Goal: Find specific page/section: Find specific page/section

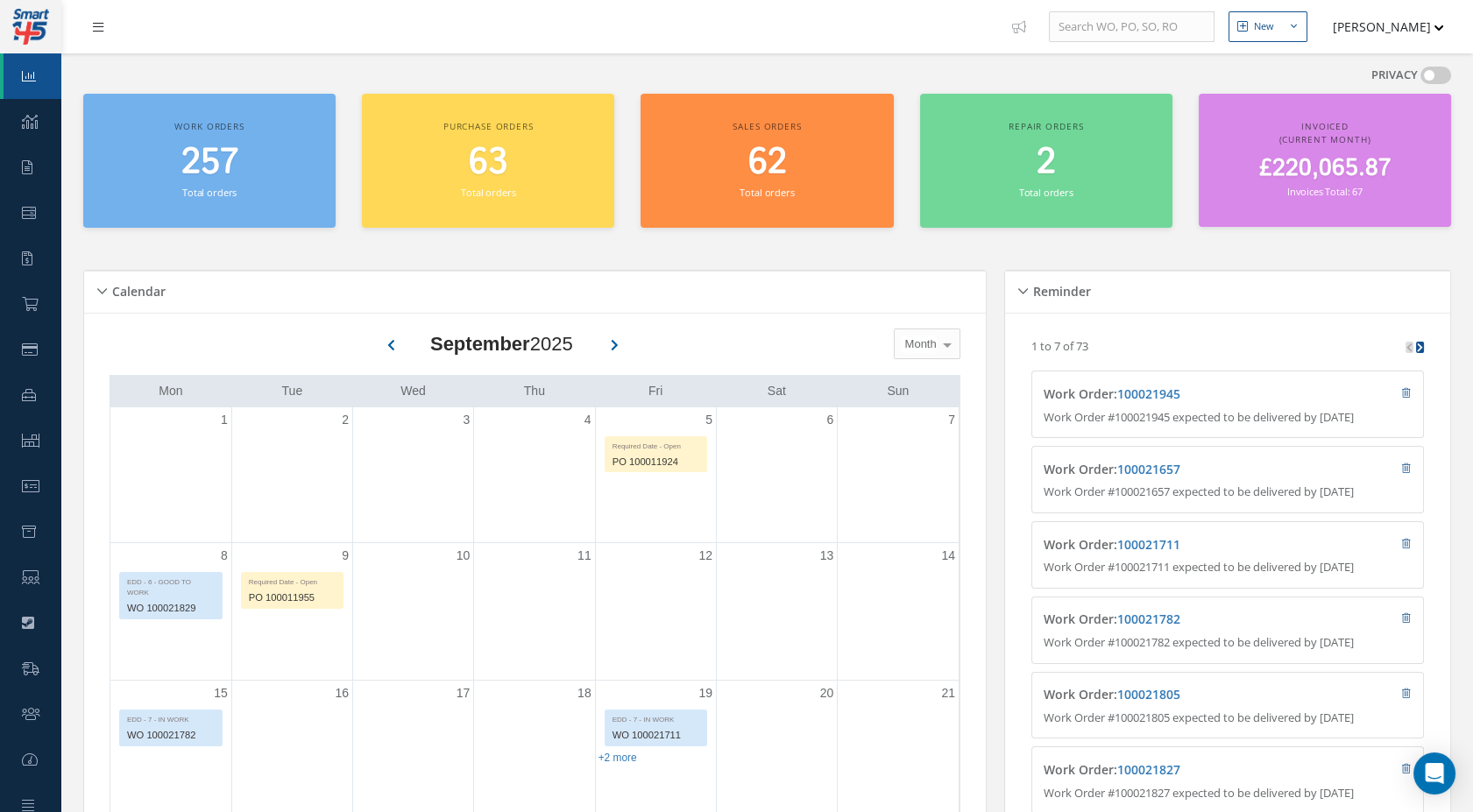
click at [94, 13] on link at bounding box center [102, 27] width 47 height 29
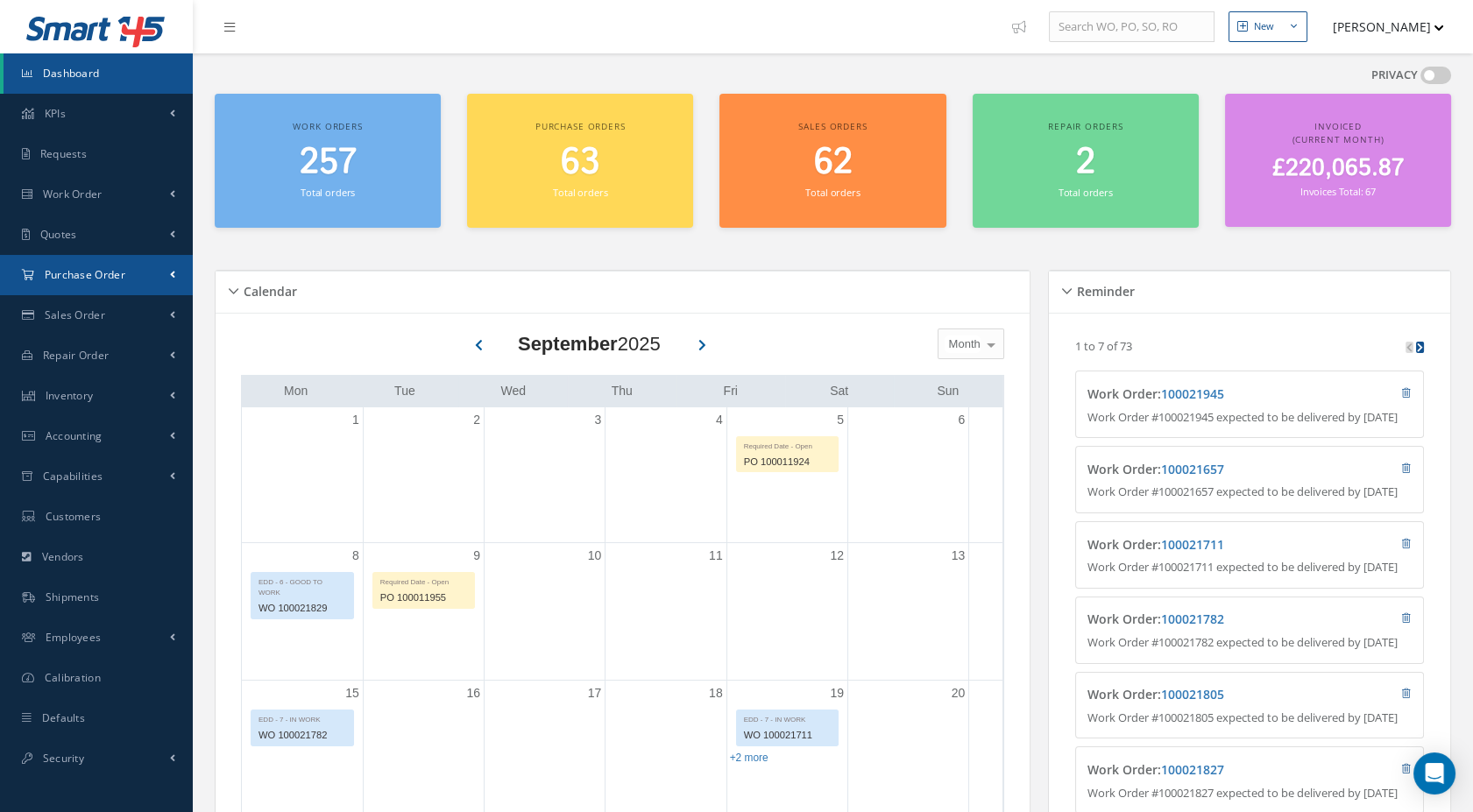
click at [156, 289] on link "Purchase Order" at bounding box center [96, 275] width 193 height 40
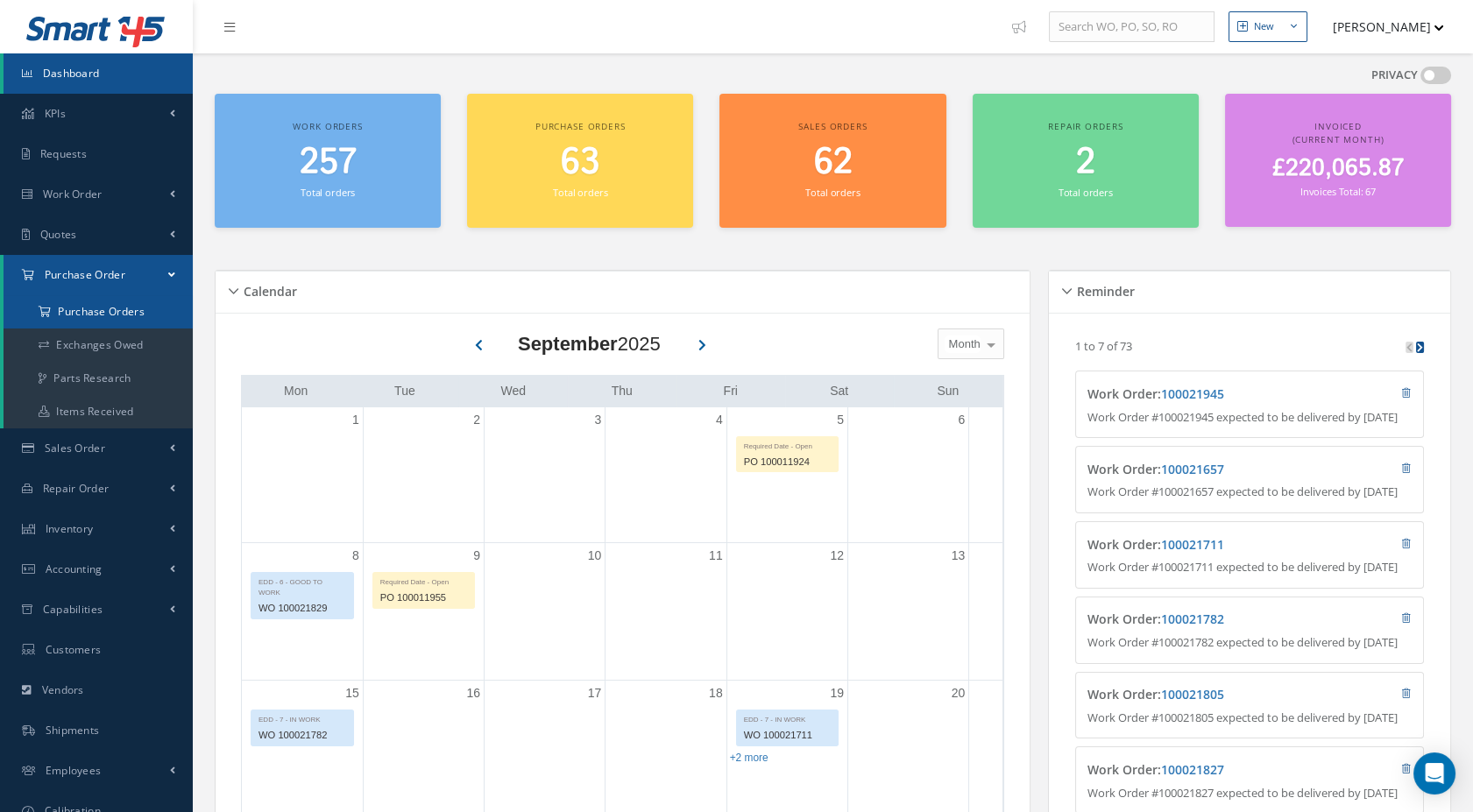
click at [142, 312] on a=1&status_id=2&status_id=3&status_id=5&collapsedFilters"] "Purchase Orders" at bounding box center [99, 311] width 190 height 34
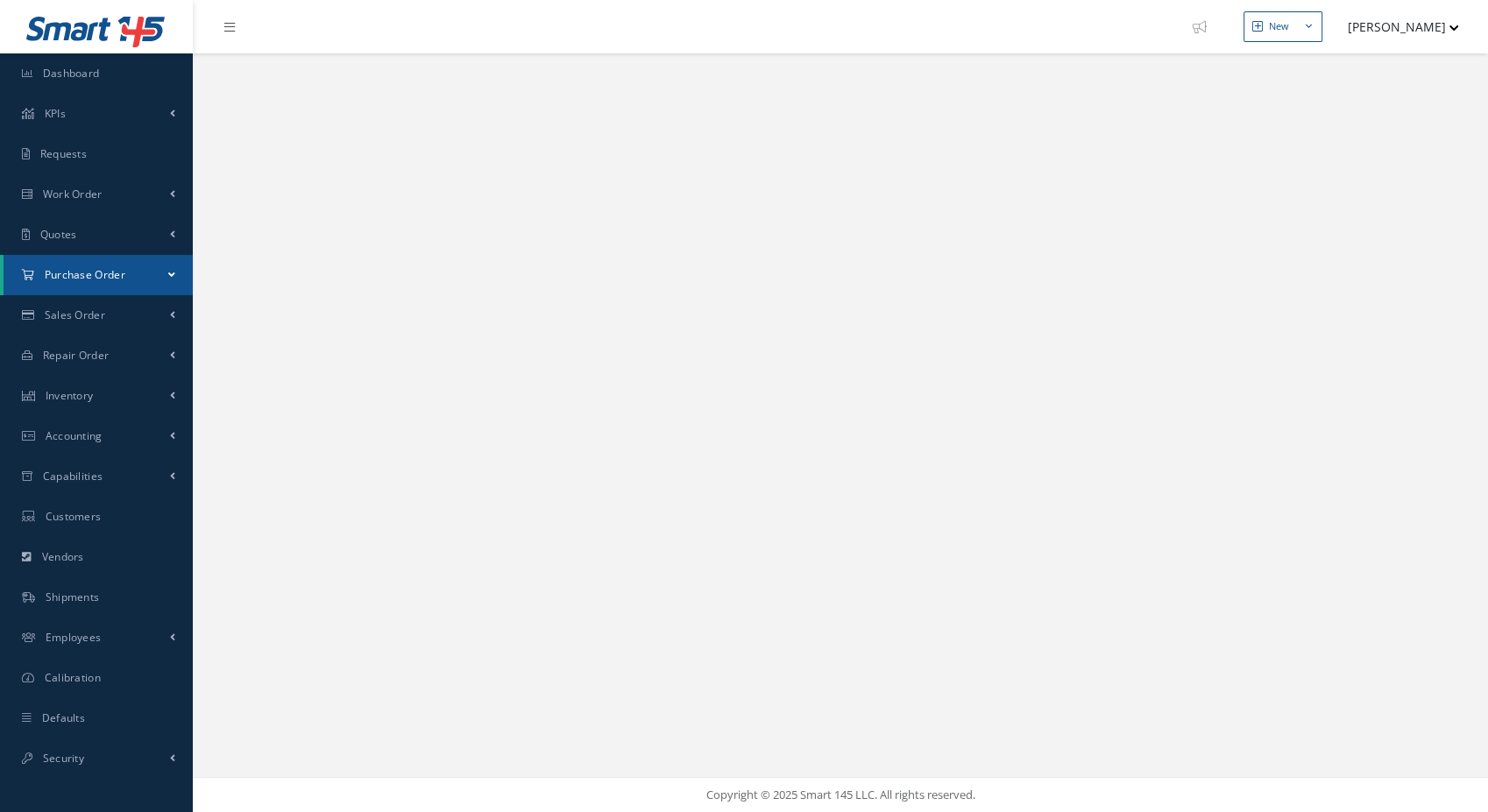
select select "25"
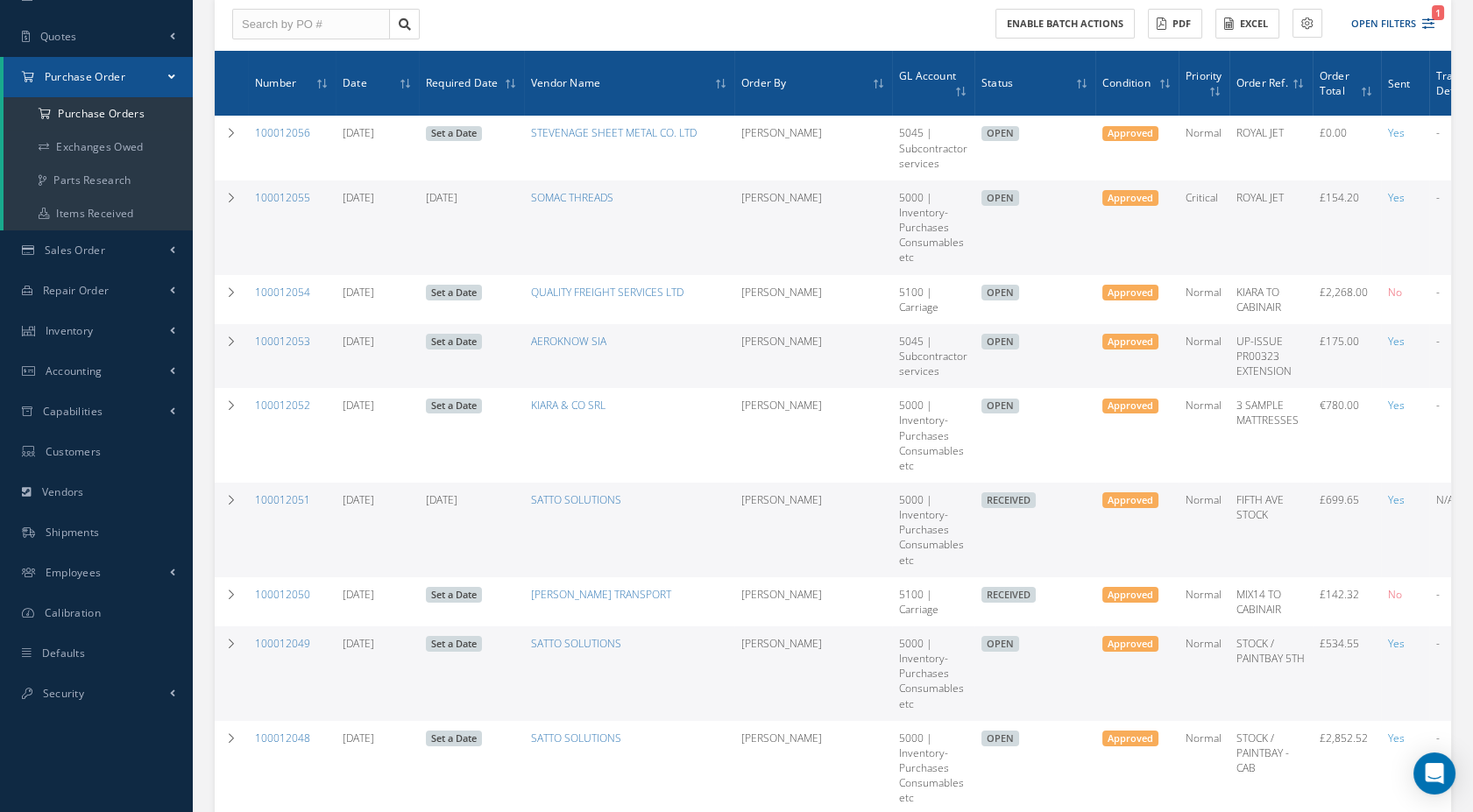
scroll to position [259, 0]
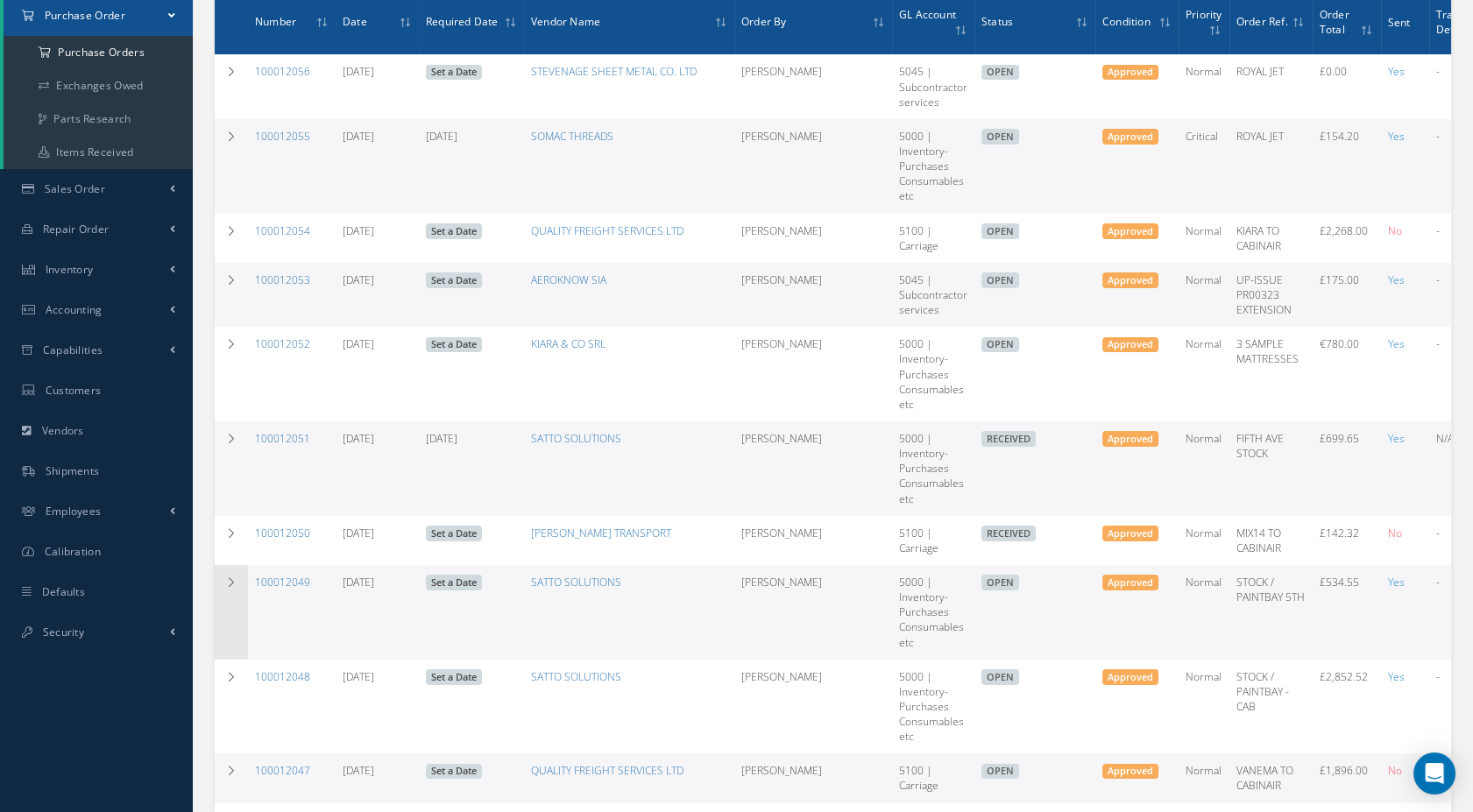
click at [215, 596] on td at bounding box center [231, 612] width 34 height 95
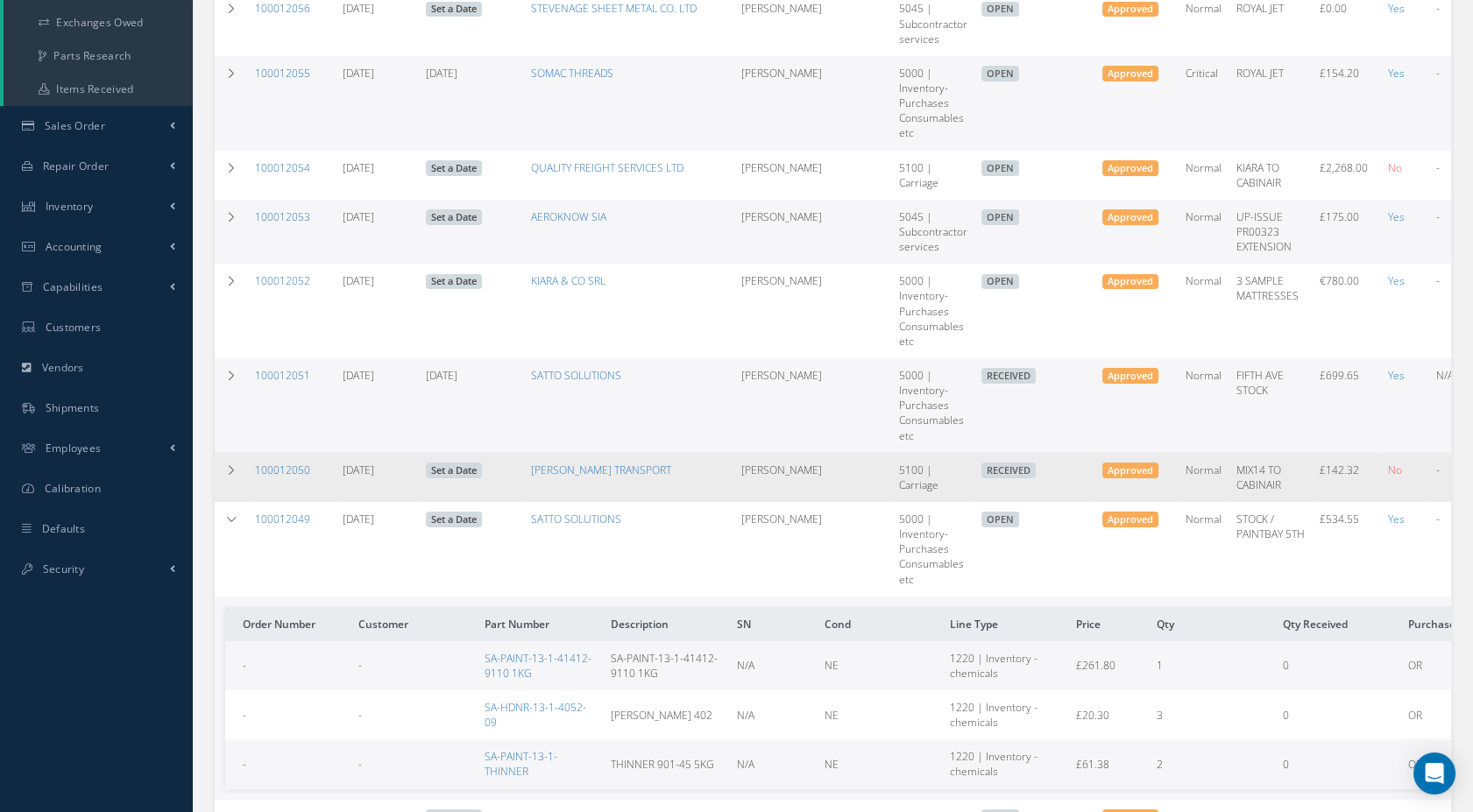
scroll to position [325, 0]
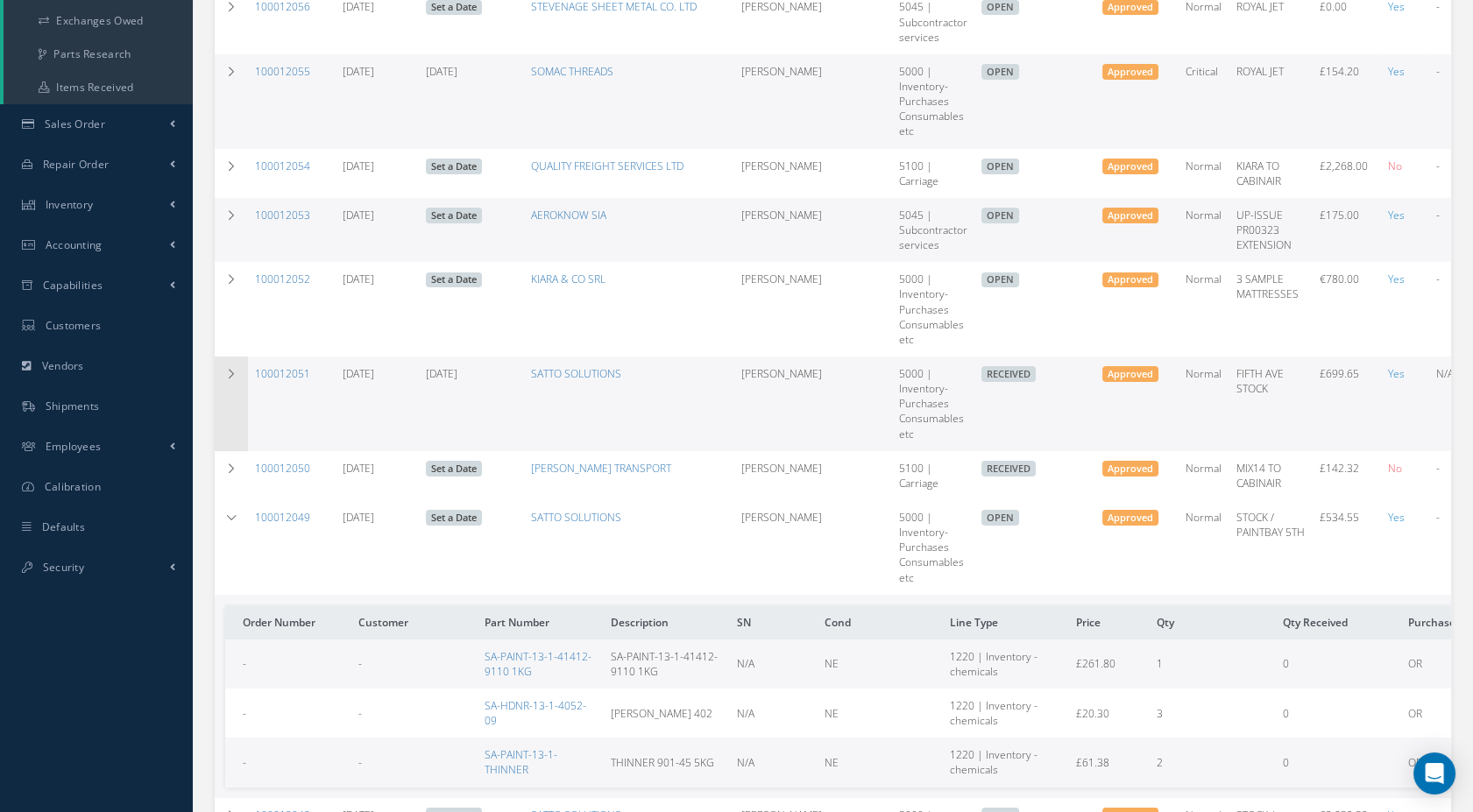
click at [232, 378] on td at bounding box center [231, 403] width 34 height 95
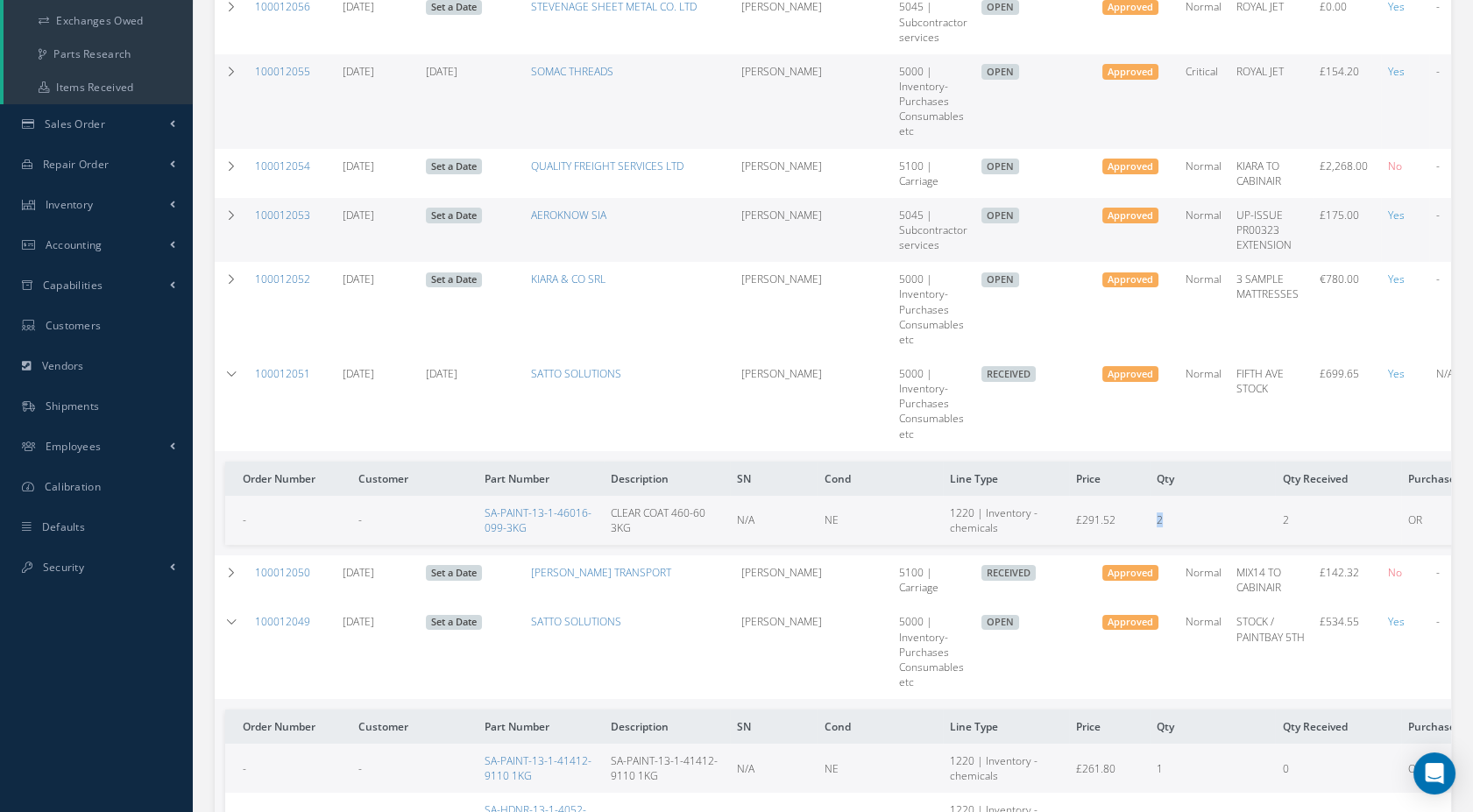
drag, startPoint x: 1126, startPoint y: 515, endPoint x: 1279, endPoint y: 509, distance: 153.1
click at [1279, 509] on tr "- - SA-PAINT-13-1-46016-099-3KG CLEAR COAT 460-60 3KG N/A NE 1220 | Inventory -…" at bounding box center [1026, 520] width 1601 height 49
drag, startPoint x: 1279, startPoint y: 509, endPoint x: 1291, endPoint y: 509, distance: 12.0
click at [1291, 509] on td "2" at bounding box center [1338, 520] width 126 height 49
click at [233, 389] on td at bounding box center [231, 403] width 34 height 95
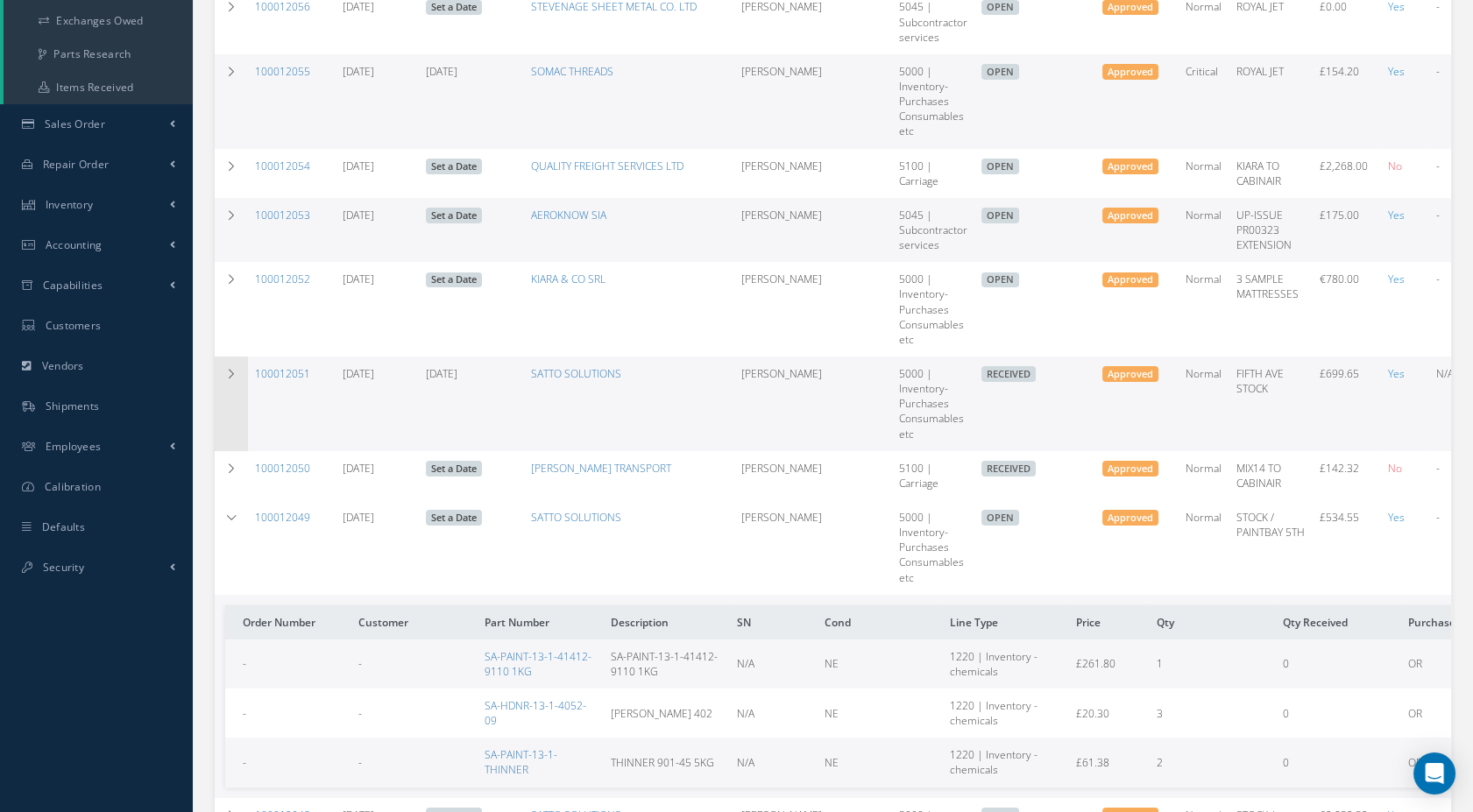
click at [233, 389] on td at bounding box center [231, 403] width 34 height 95
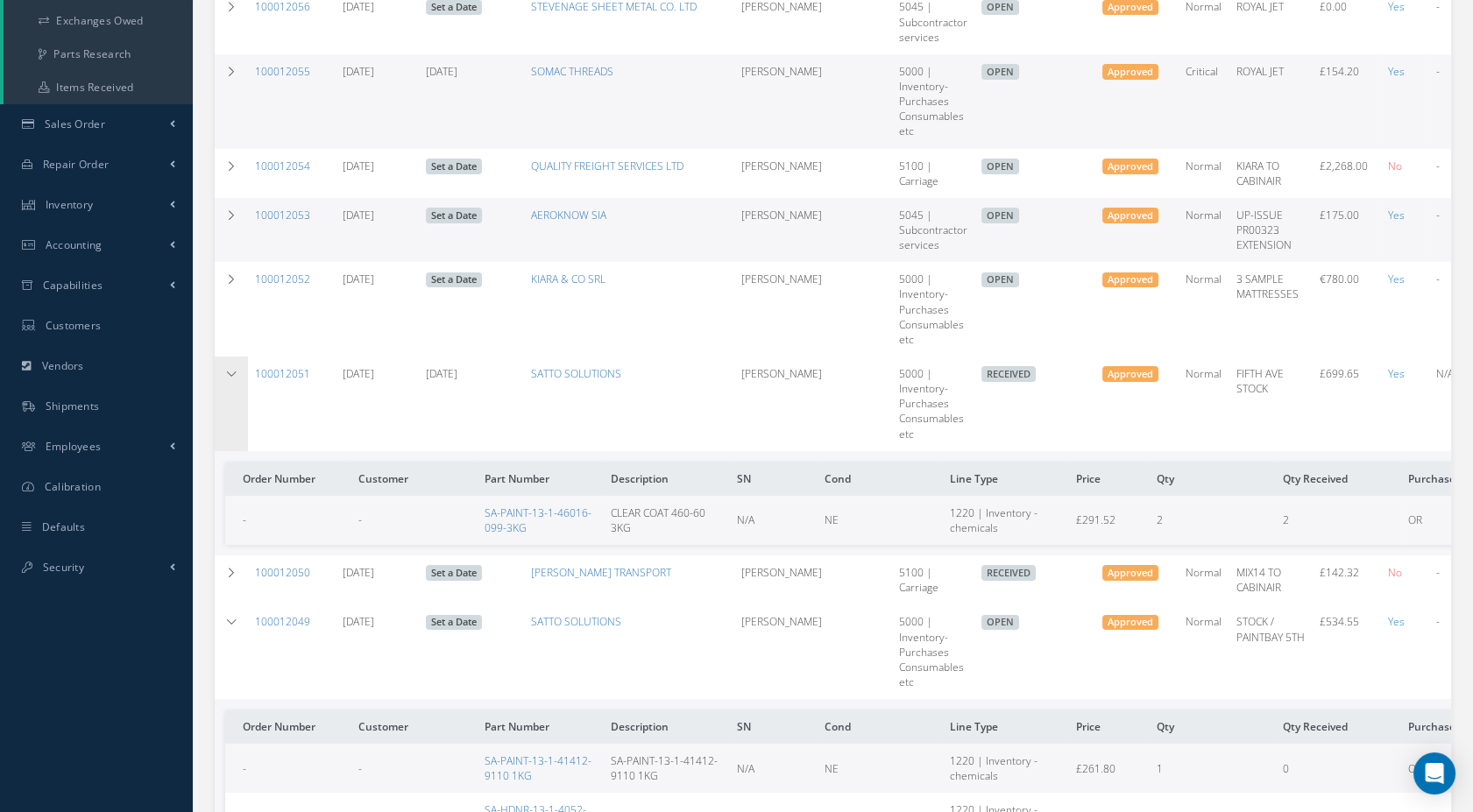
click at [221, 407] on td at bounding box center [231, 403] width 34 height 95
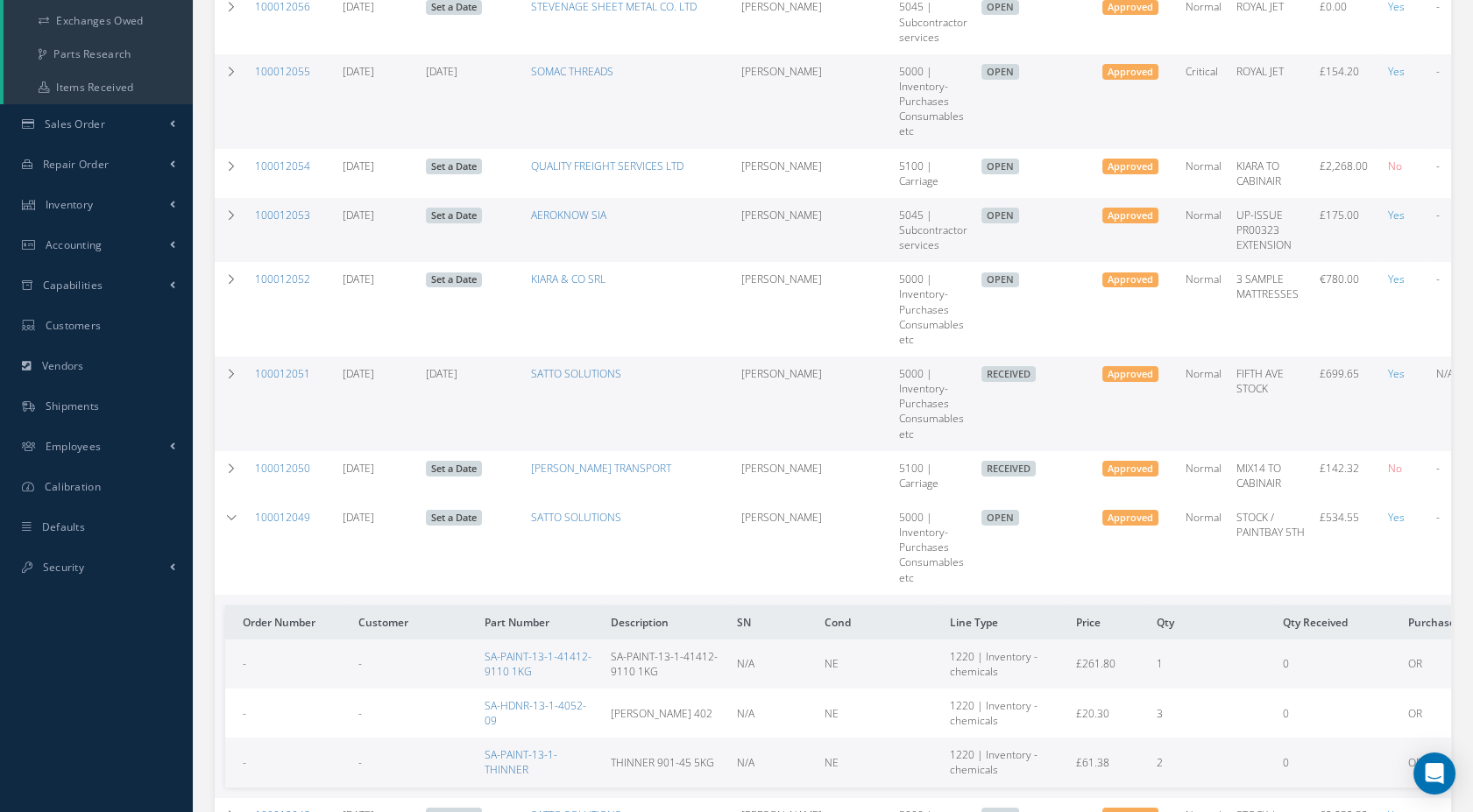
drag, startPoint x: 221, startPoint y: 409, endPoint x: 213, endPoint y: 417, distance: 11.3
click at [220, 409] on td at bounding box center [231, 403] width 34 height 95
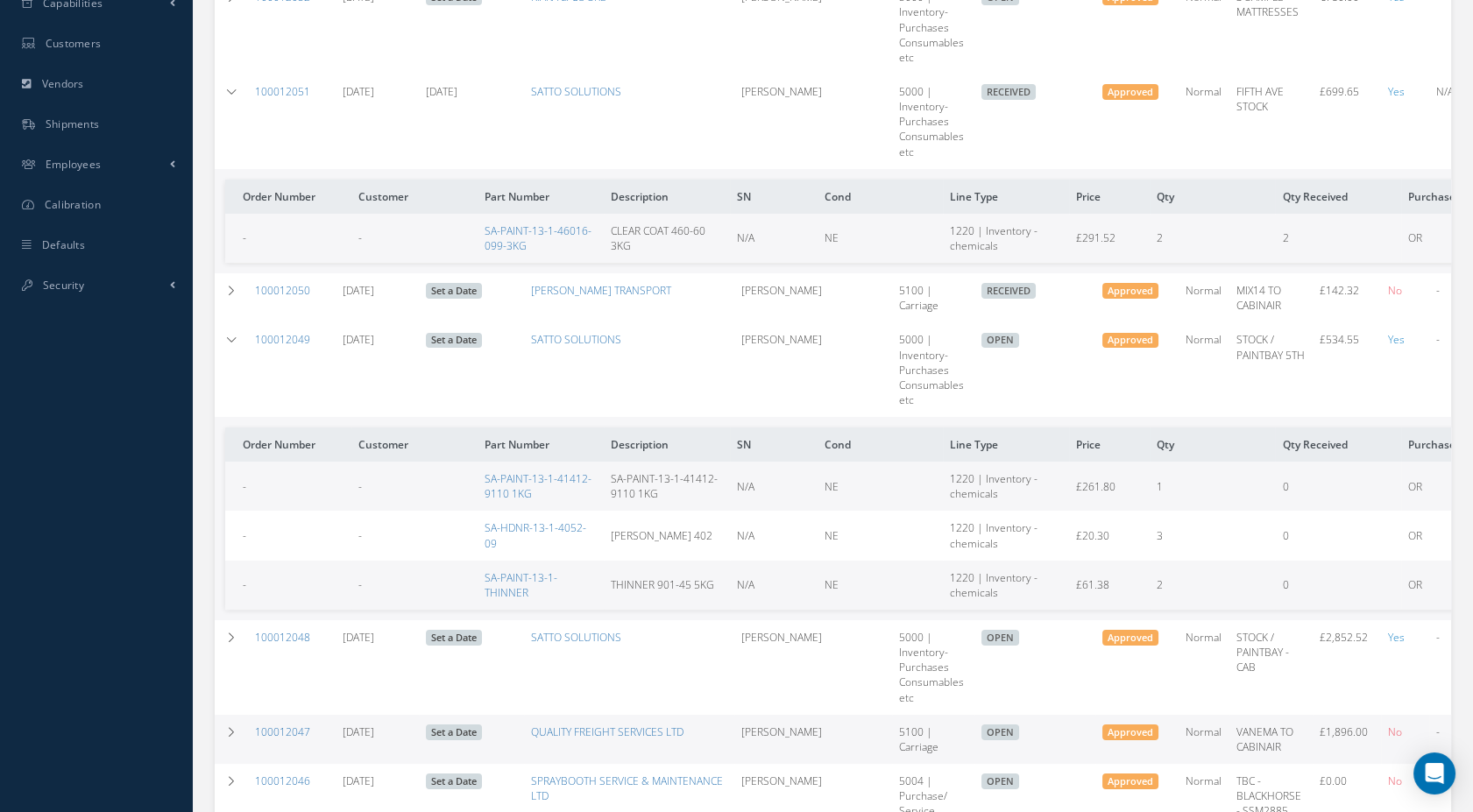
scroll to position [617, 0]
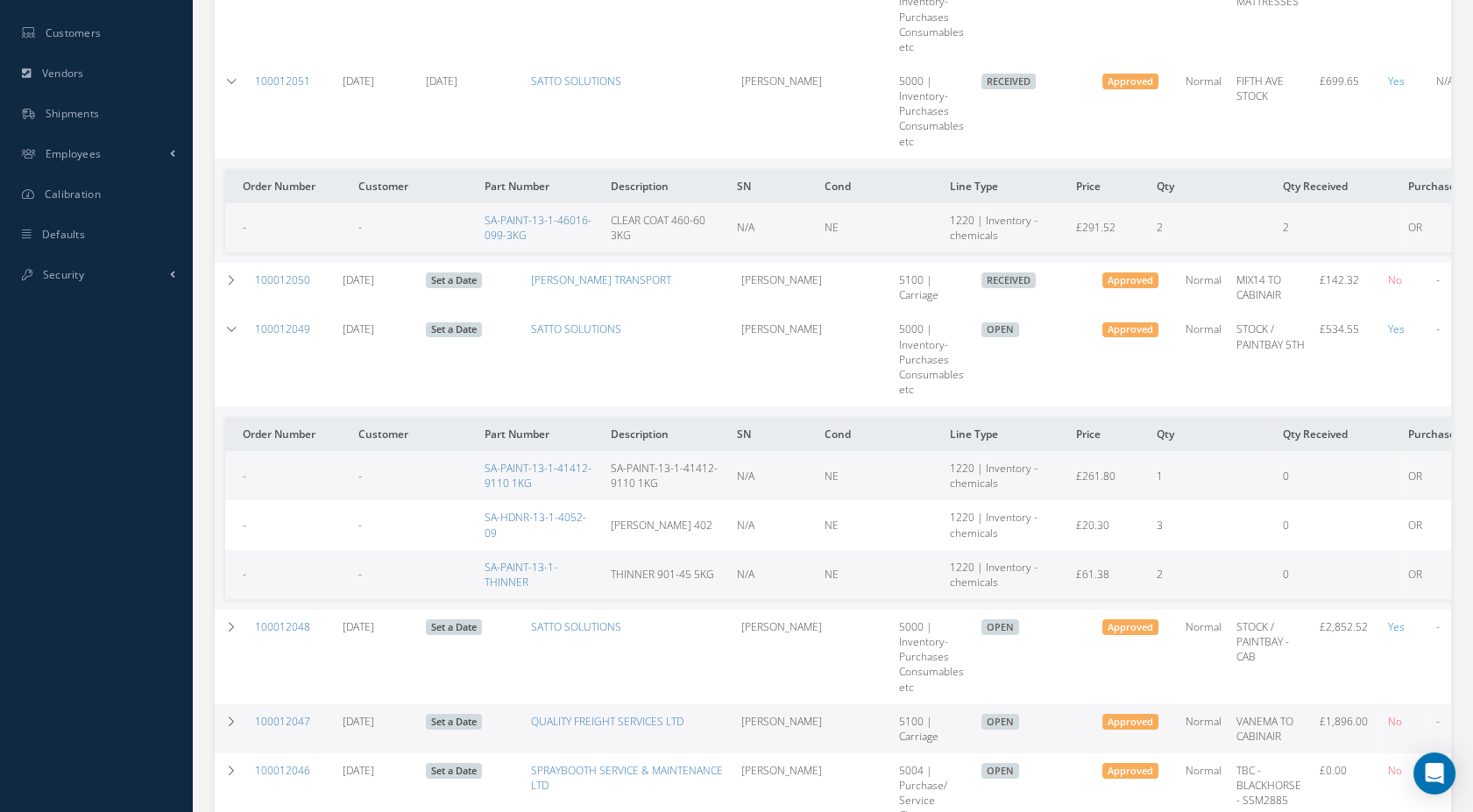
drag, startPoint x: 1273, startPoint y: 347, endPoint x: 1297, endPoint y: 368, distance: 31.9
click at [1297, 368] on td "STOCK / PAINTBAY 5TH" at bounding box center [1271, 359] width 83 height 95
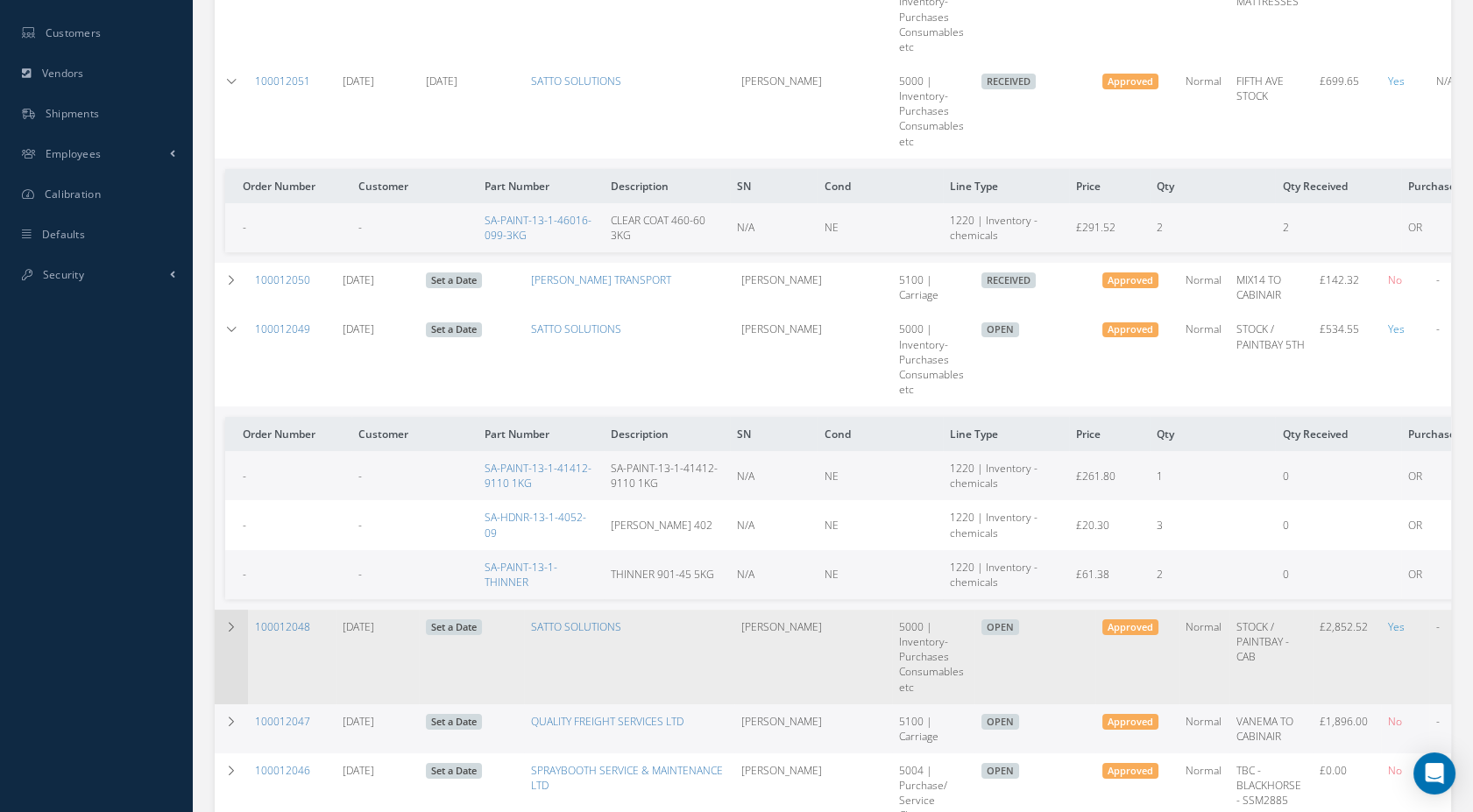
click at [232, 650] on td at bounding box center [231, 657] width 34 height 95
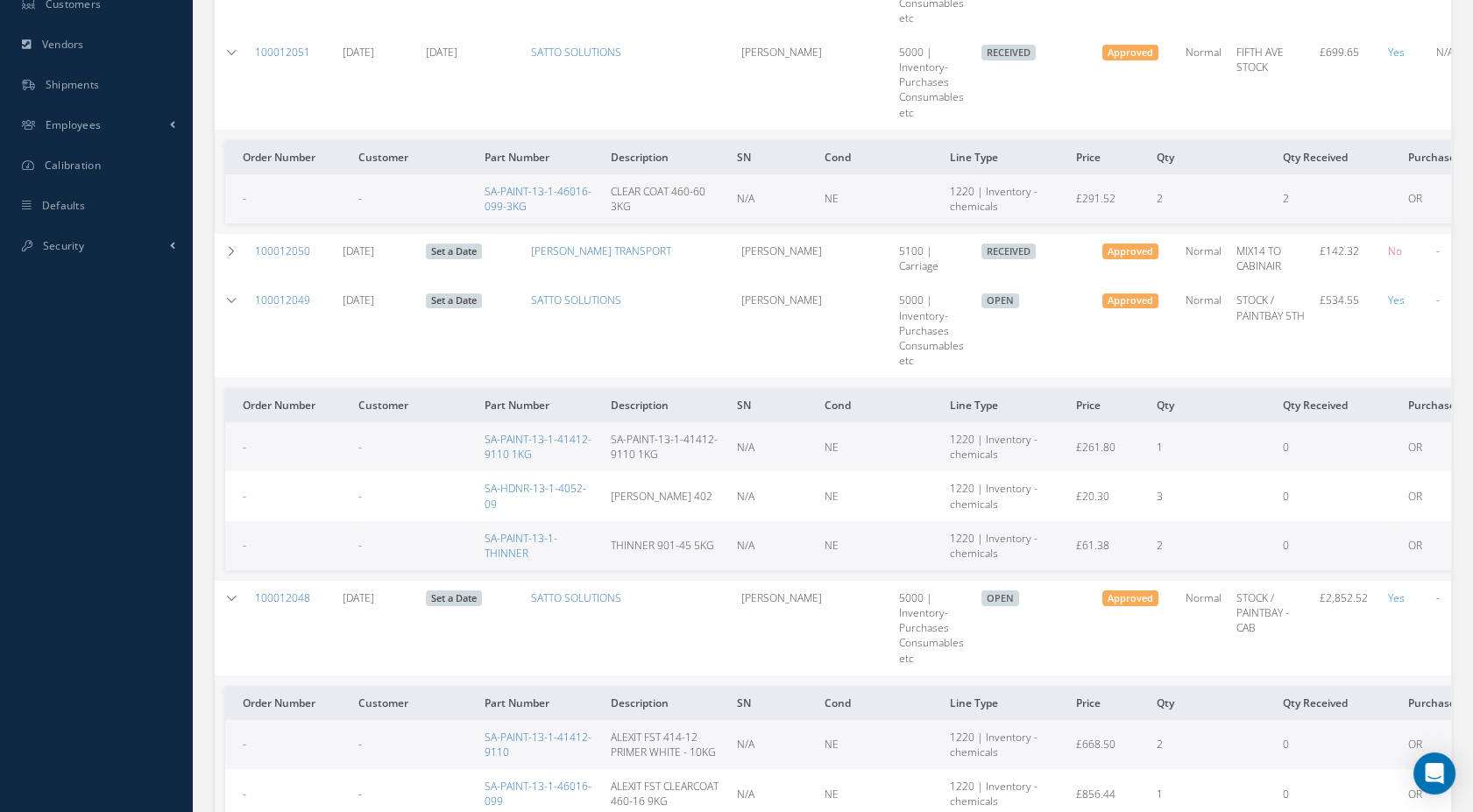
scroll to position [583, 0]
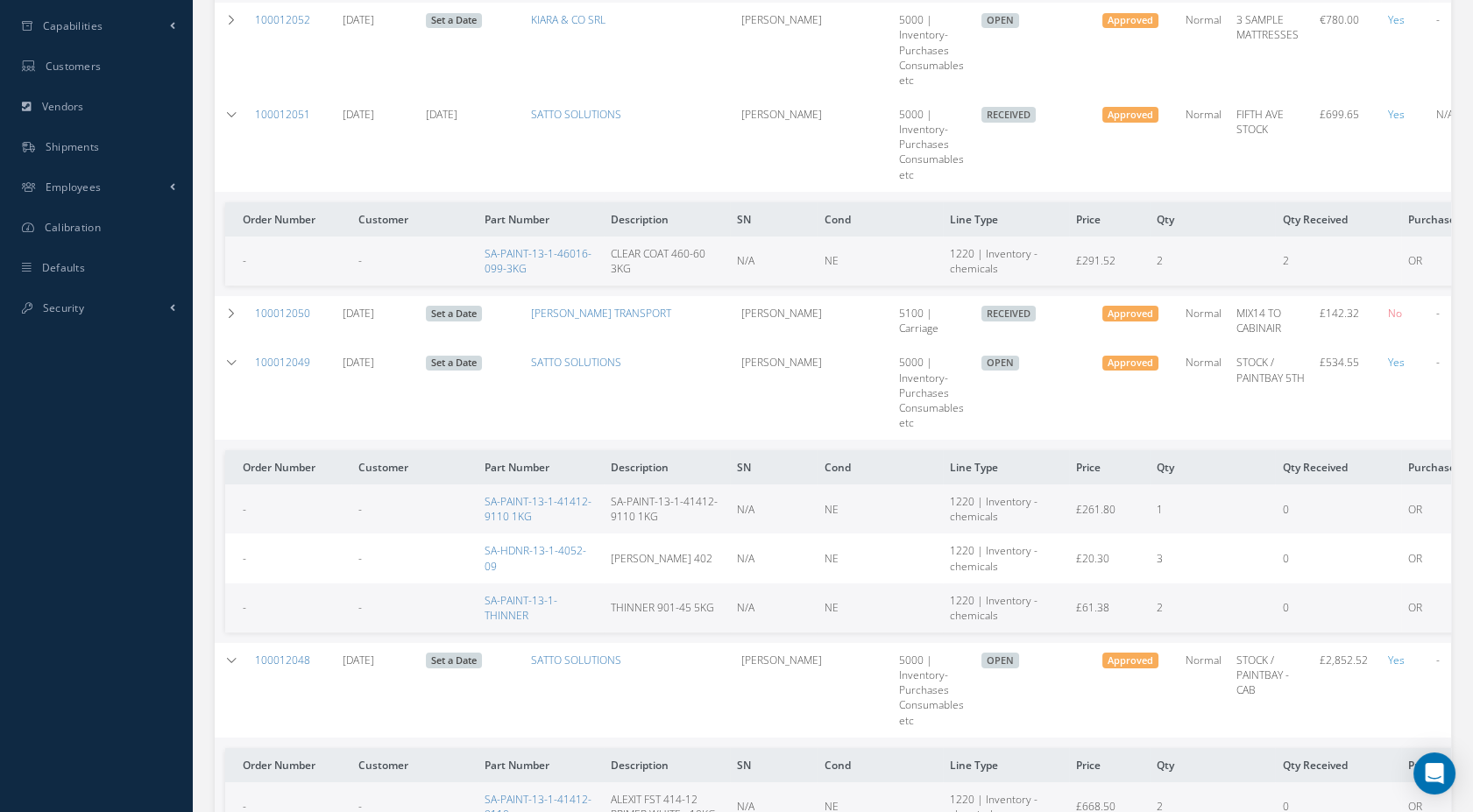
click at [667, 265] on td "CLEAR COAT 460-60 3KG" at bounding box center [667, 260] width 126 height 49
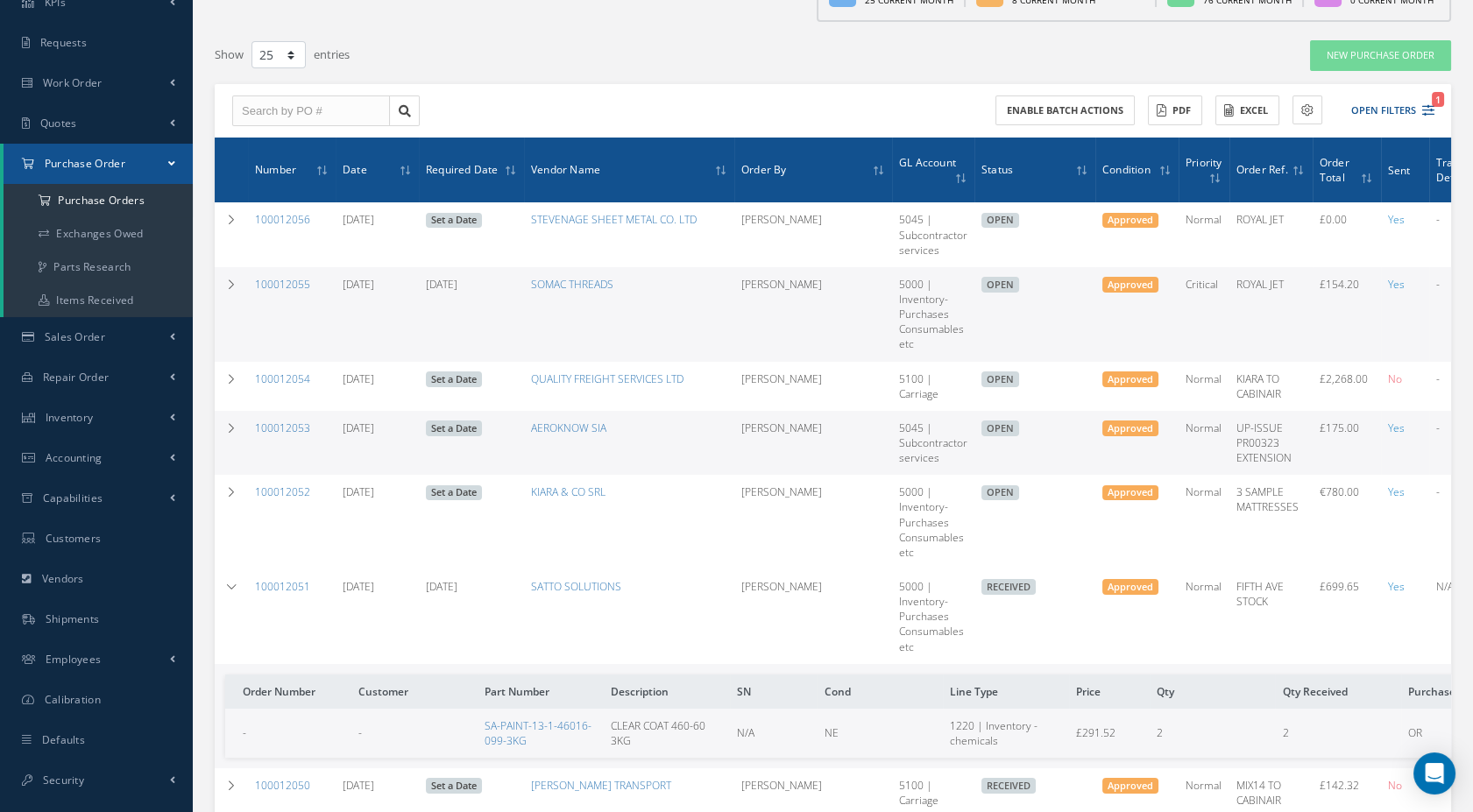
scroll to position [0, 0]
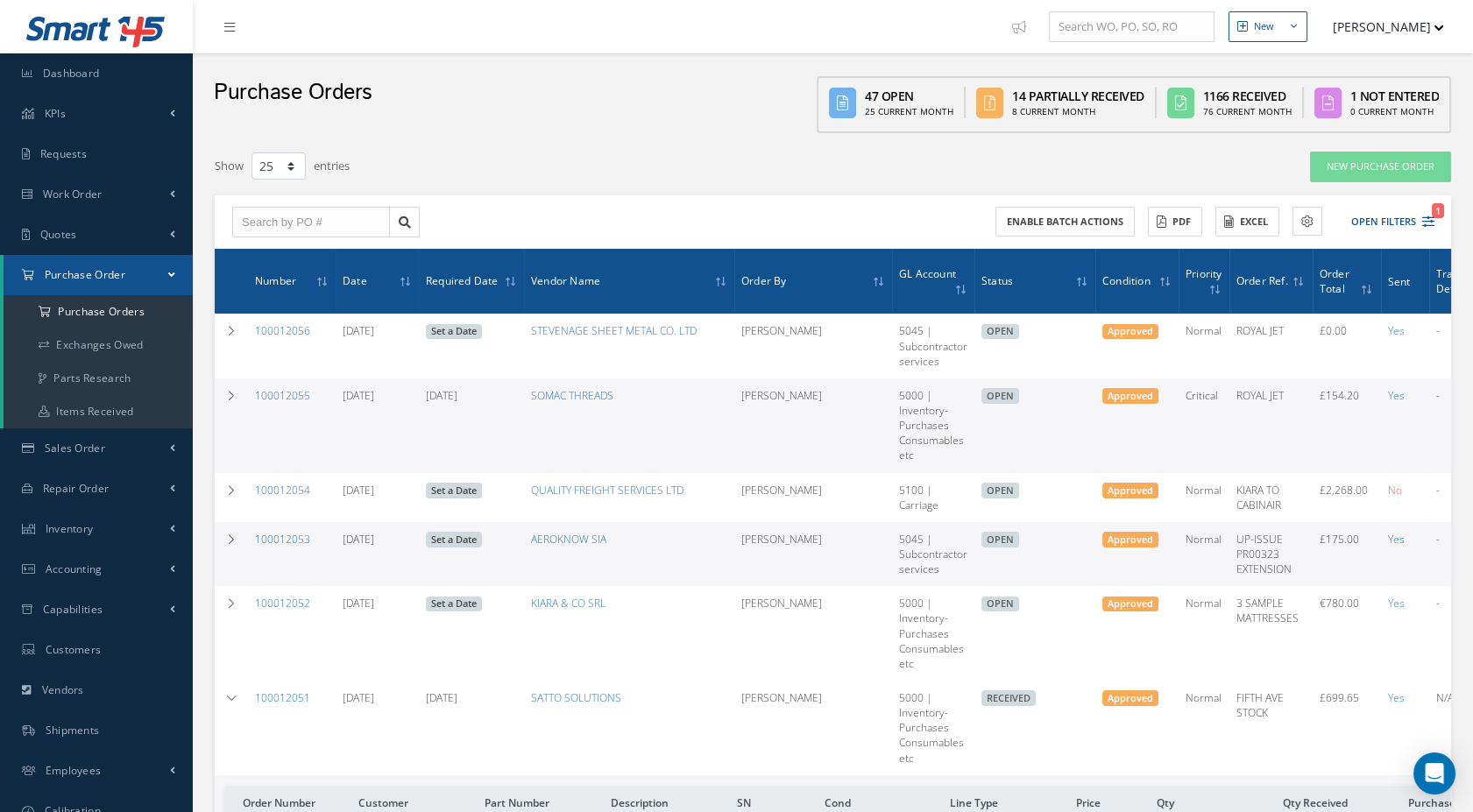
click at [222, 58] on div "Purchase Orders 47 Open 25 Current Month 14 Partially Received 8 Current Month …" at bounding box center [832, 98] width 1280 height 88
drag, startPoint x: 230, startPoint y: 32, endPoint x: 325, endPoint y: 70, distance: 102.3
click at [230, 34] on link at bounding box center [234, 27] width 47 height 29
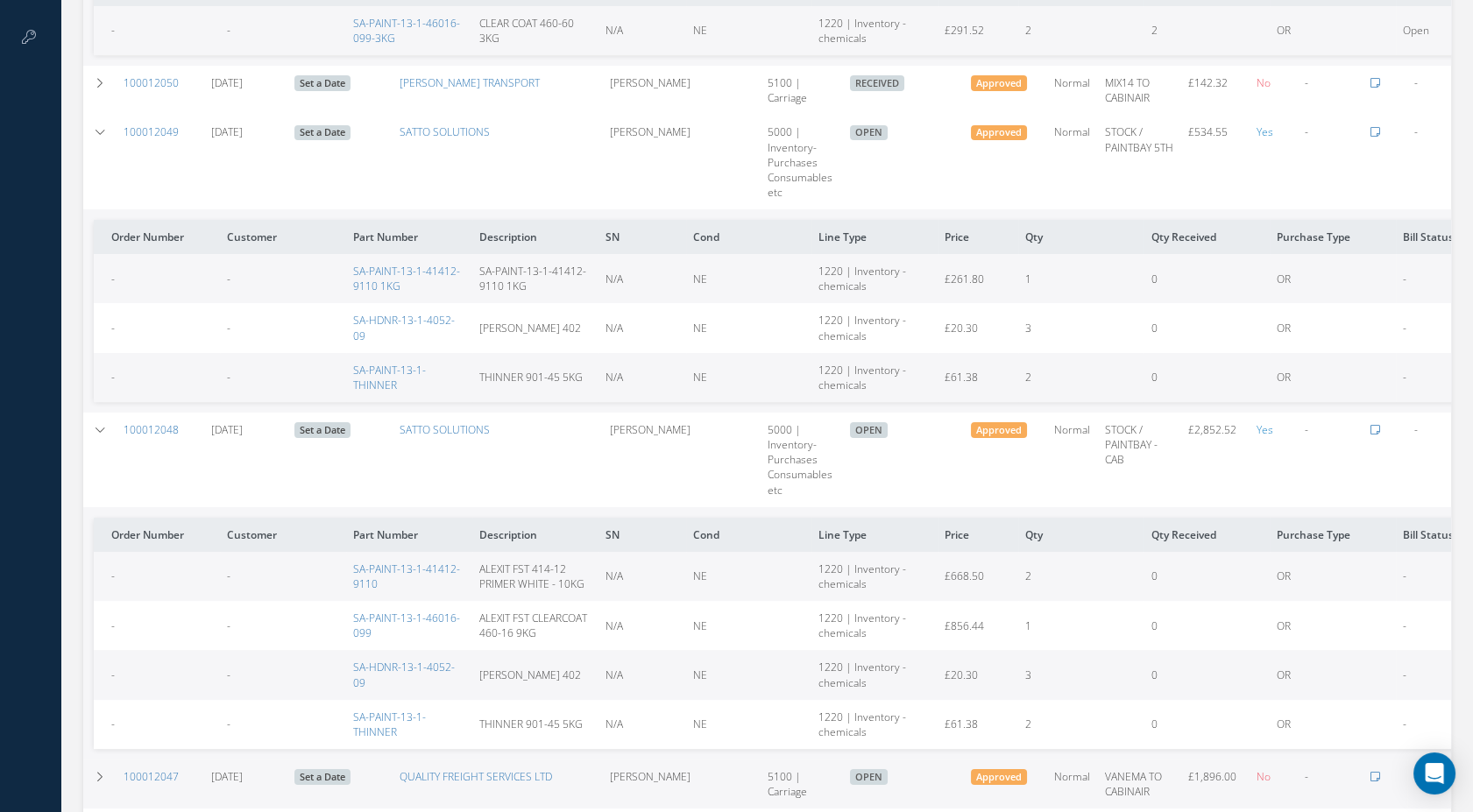
scroll to position [778, 0]
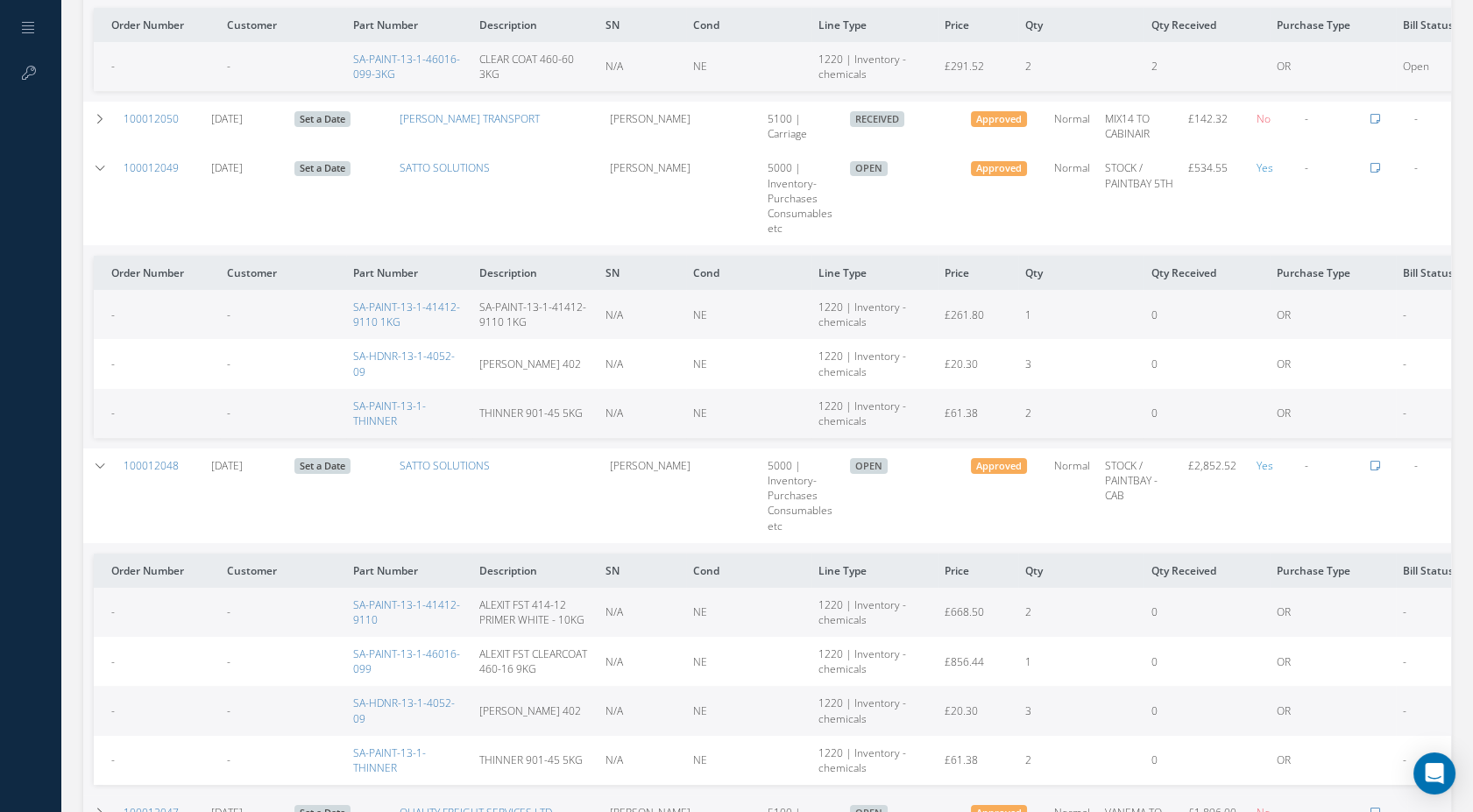
click at [1261, 465] on span "Yes" at bounding box center [1264, 466] width 16 height 15
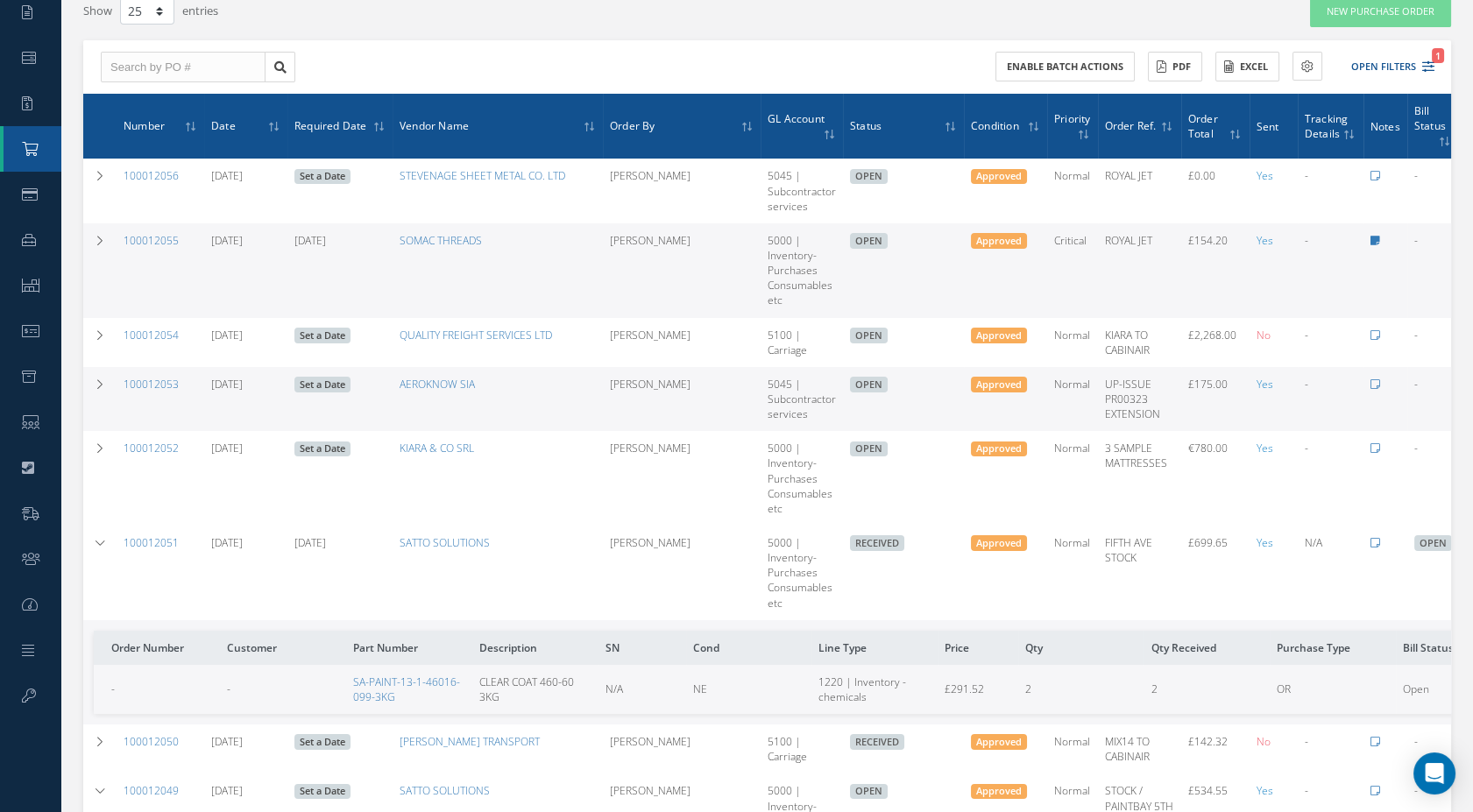
scroll to position [33, 0]
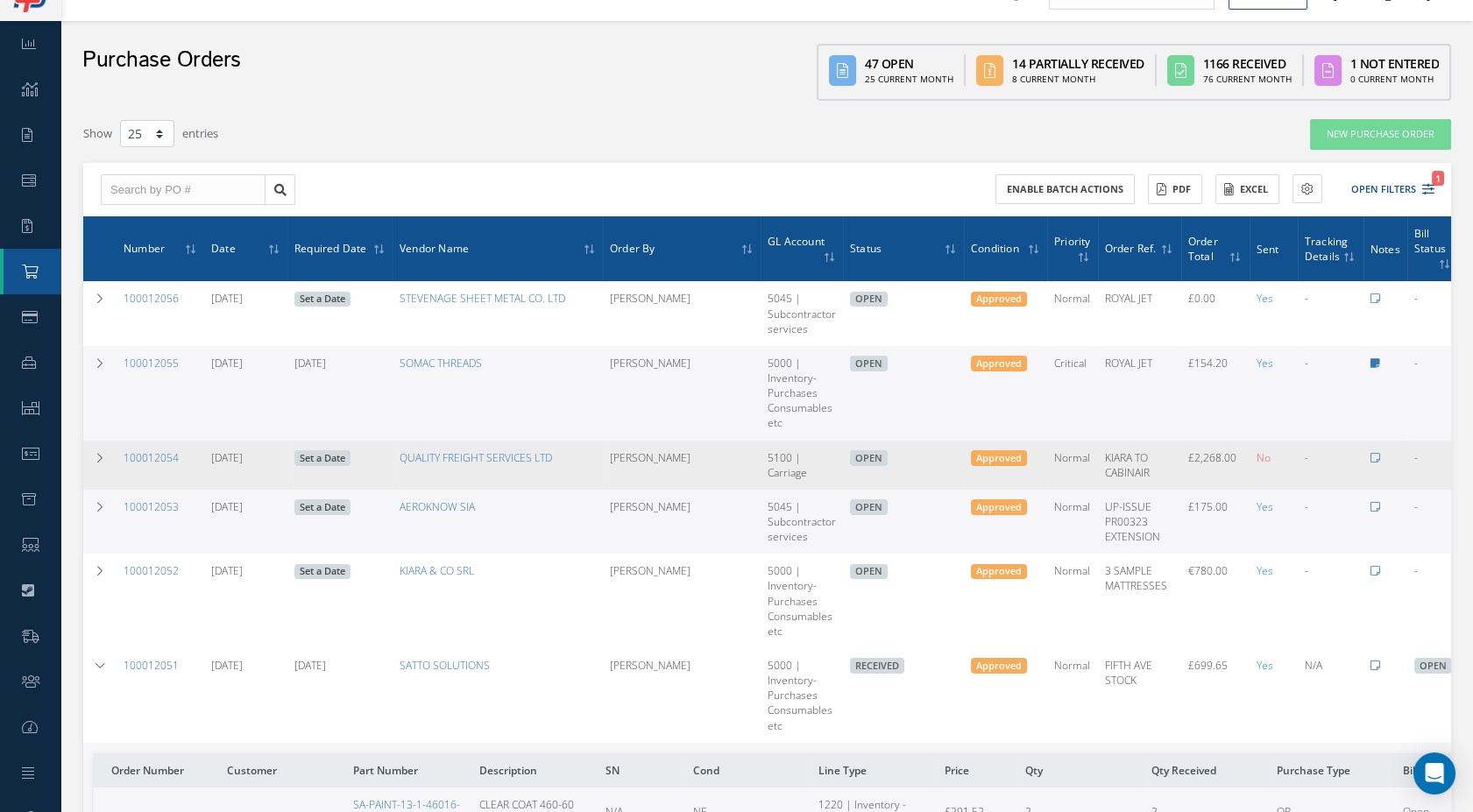
click at [1261, 459] on span "No" at bounding box center [1263, 458] width 14 height 15
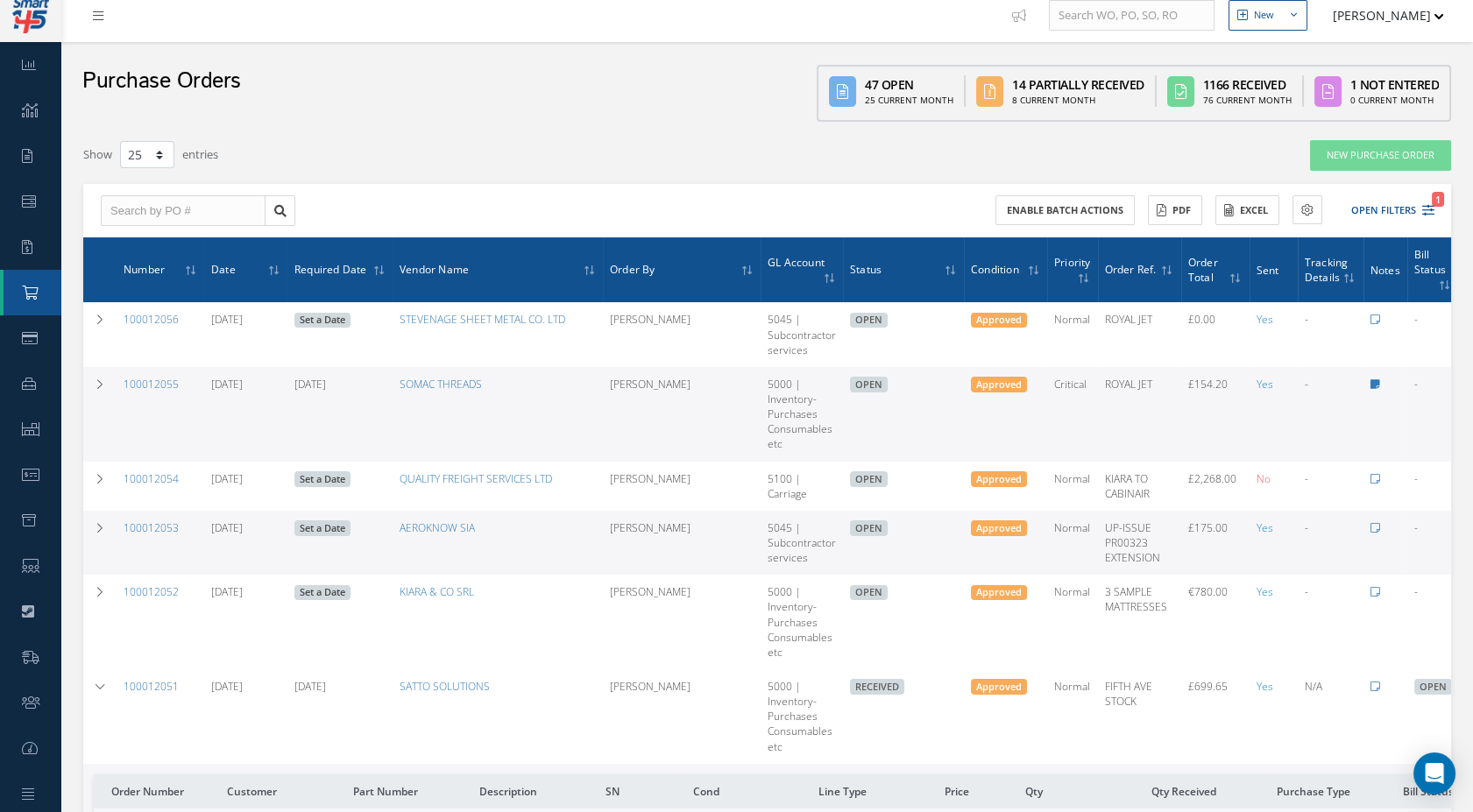
scroll to position [0, 0]
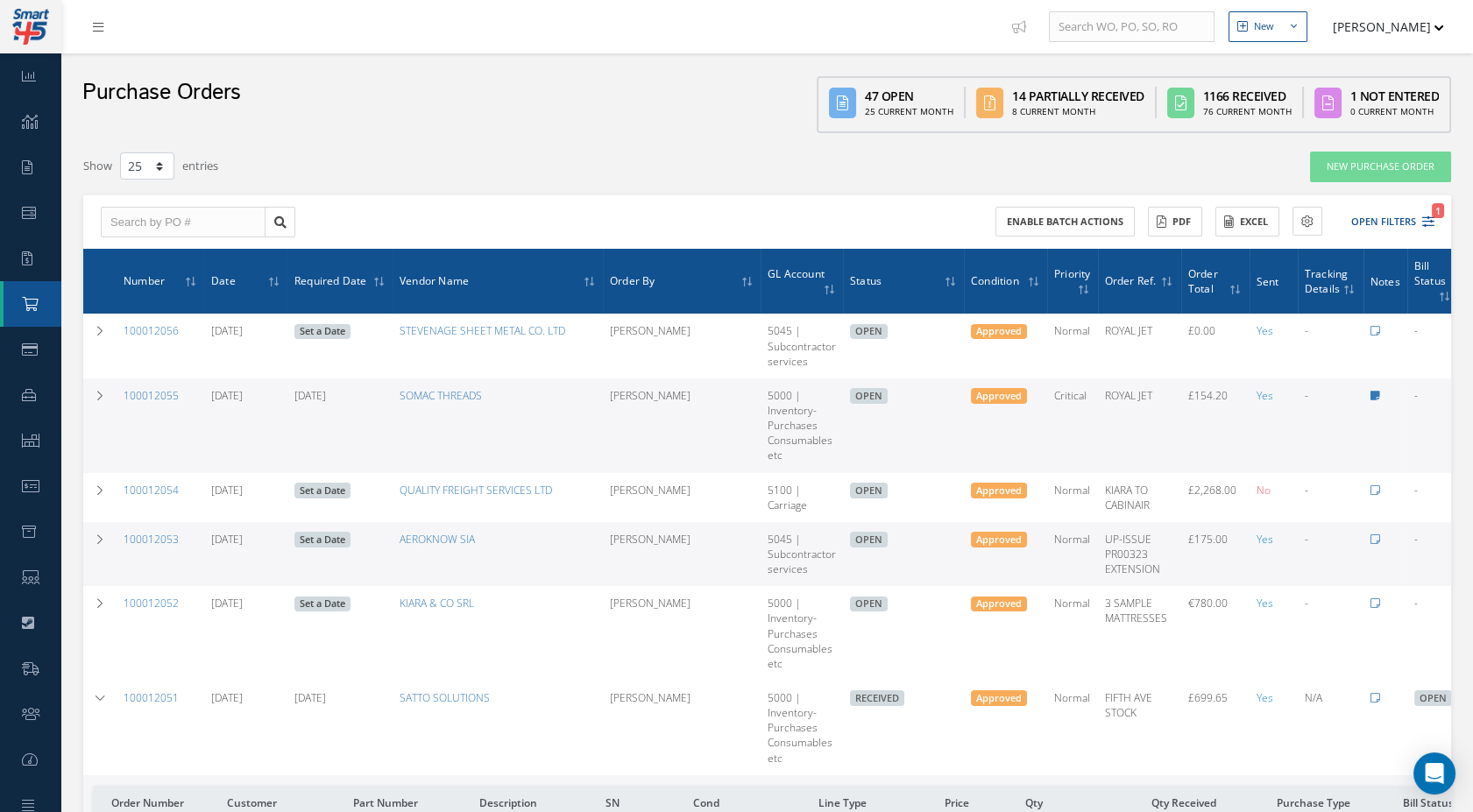
click at [1354, 31] on button "[PERSON_NAME]" at bounding box center [1380, 27] width 128 height 34
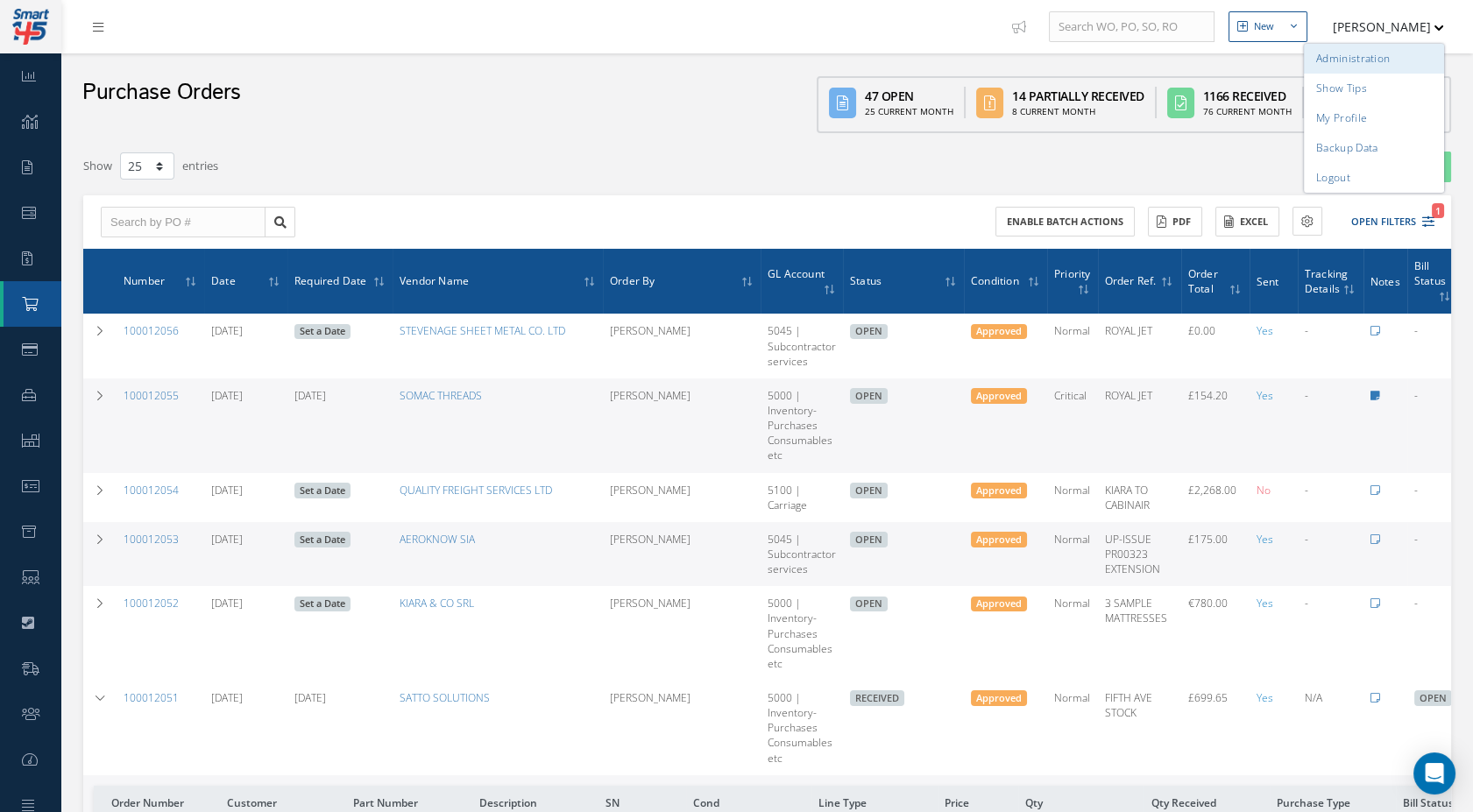
click at [1370, 48] on link "Administration" at bounding box center [1373, 58] width 140 height 30
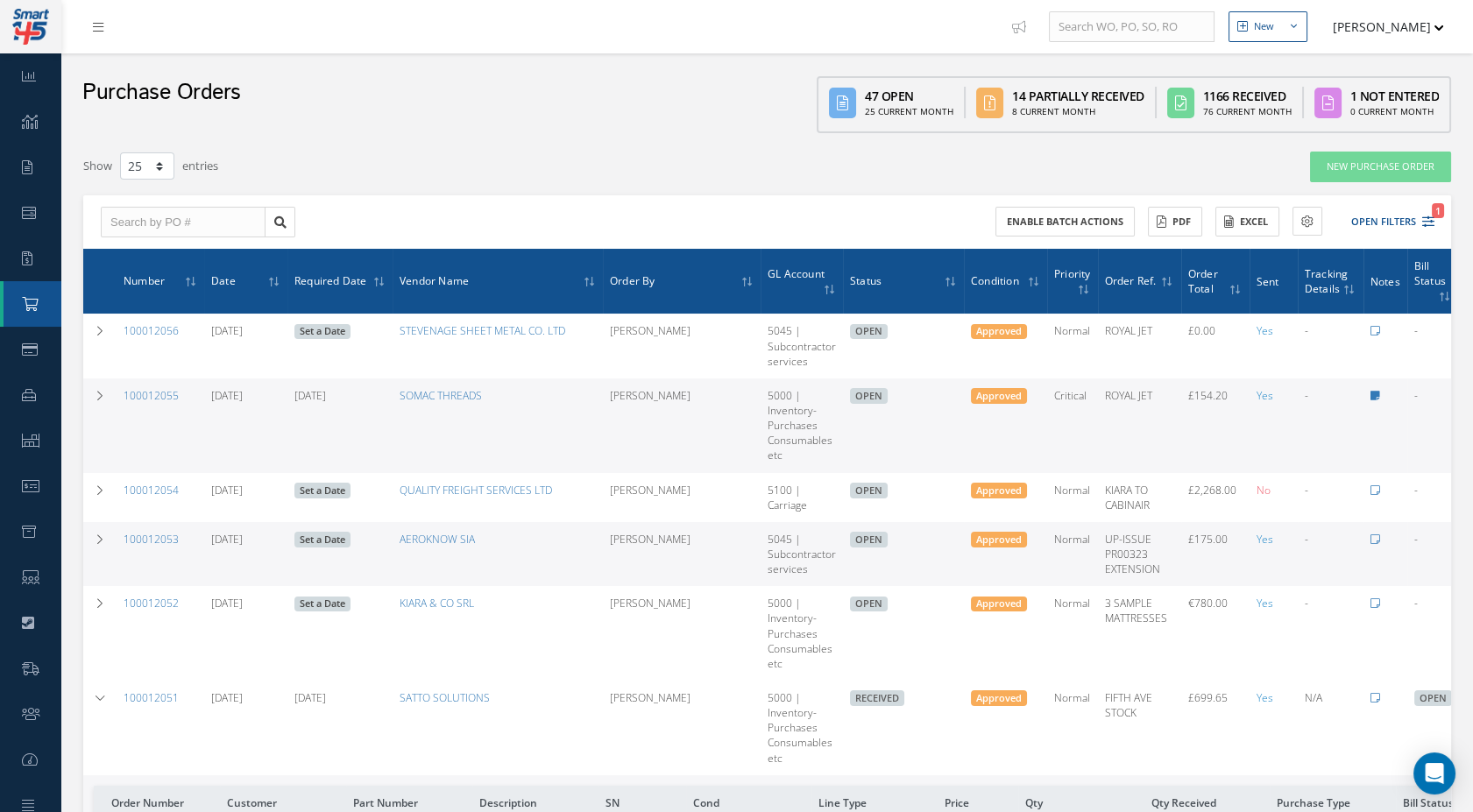
click at [1413, 40] on button "[PERSON_NAME]" at bounding box center [1380, 27] width 128 height 34
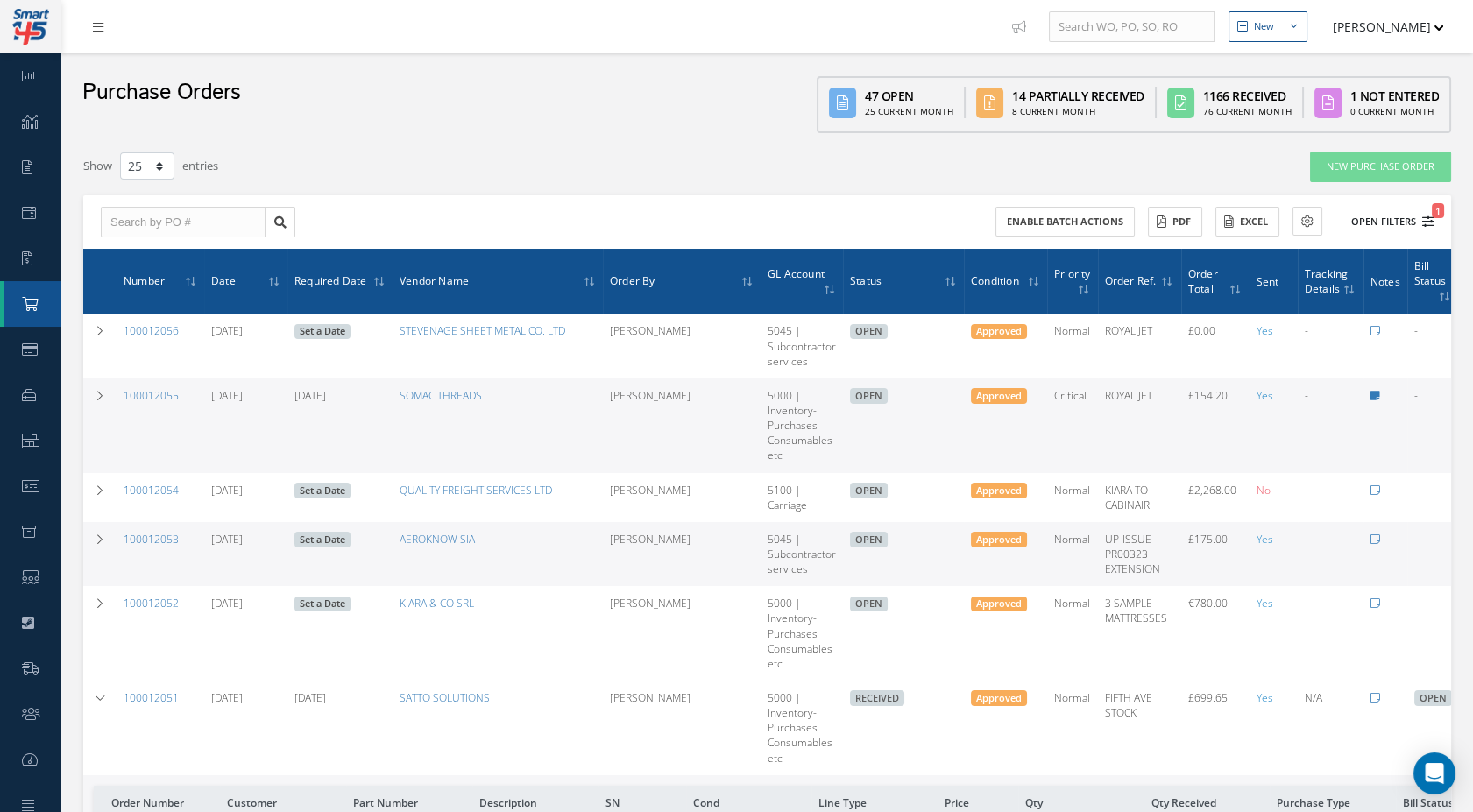
click at [1390, 229] on button "Open Filters 1" at bounding box center [1384, 222] width 99 height 29
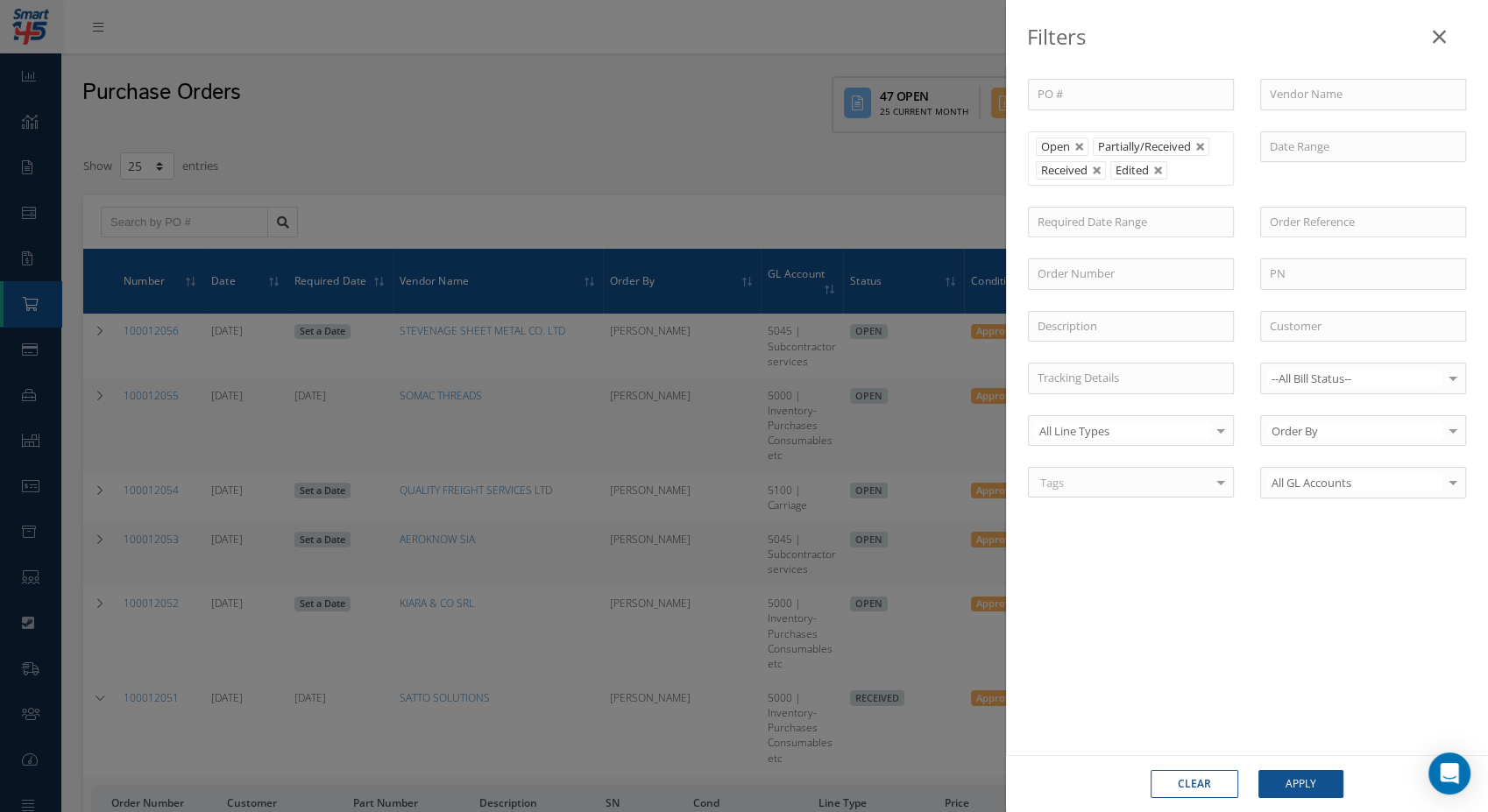
click at [95, 32] on div "Filters PO # Vendor Name Open Partially/Received Received Canceled Edited Open …" at bounding box center [744, 406] width 1488 height 812
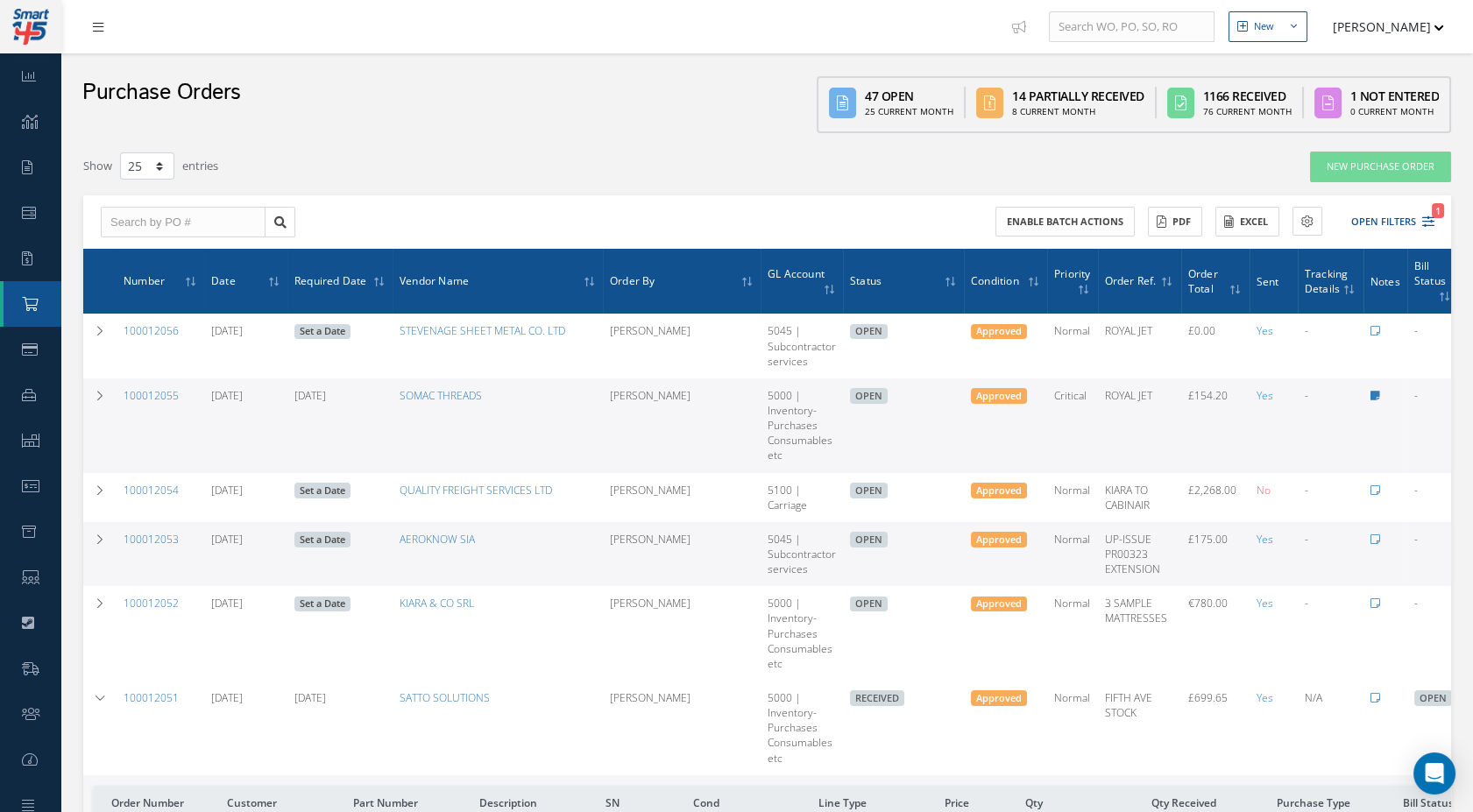
click at [103, 32] on link at bounding box center [102, 27] width 47 height 29
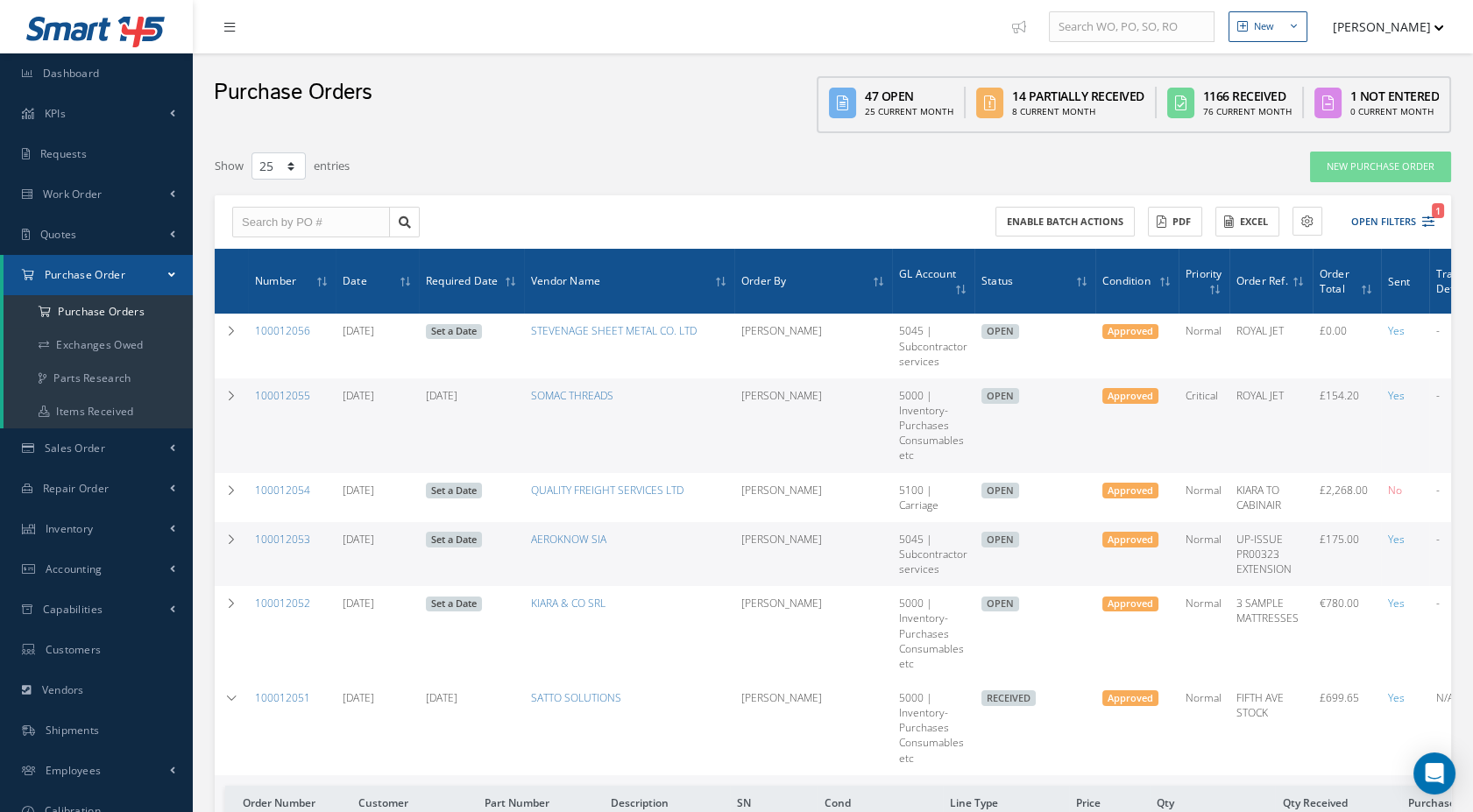
click at [238, 26] on link at bounding box center [234, 27] width 47 height 29
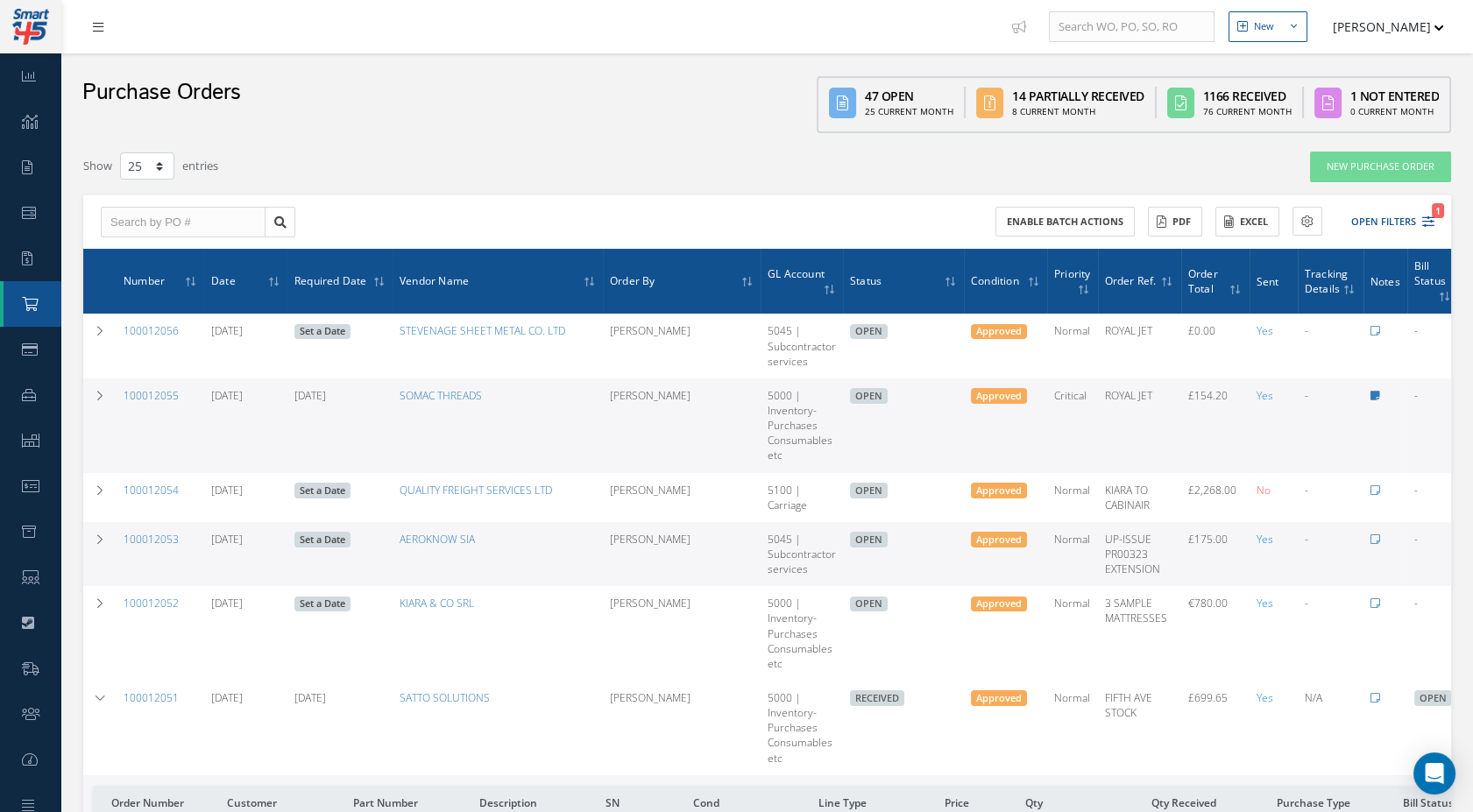
click at [94, 26] on icon at bounding box center [98, 27] width 11 height 12
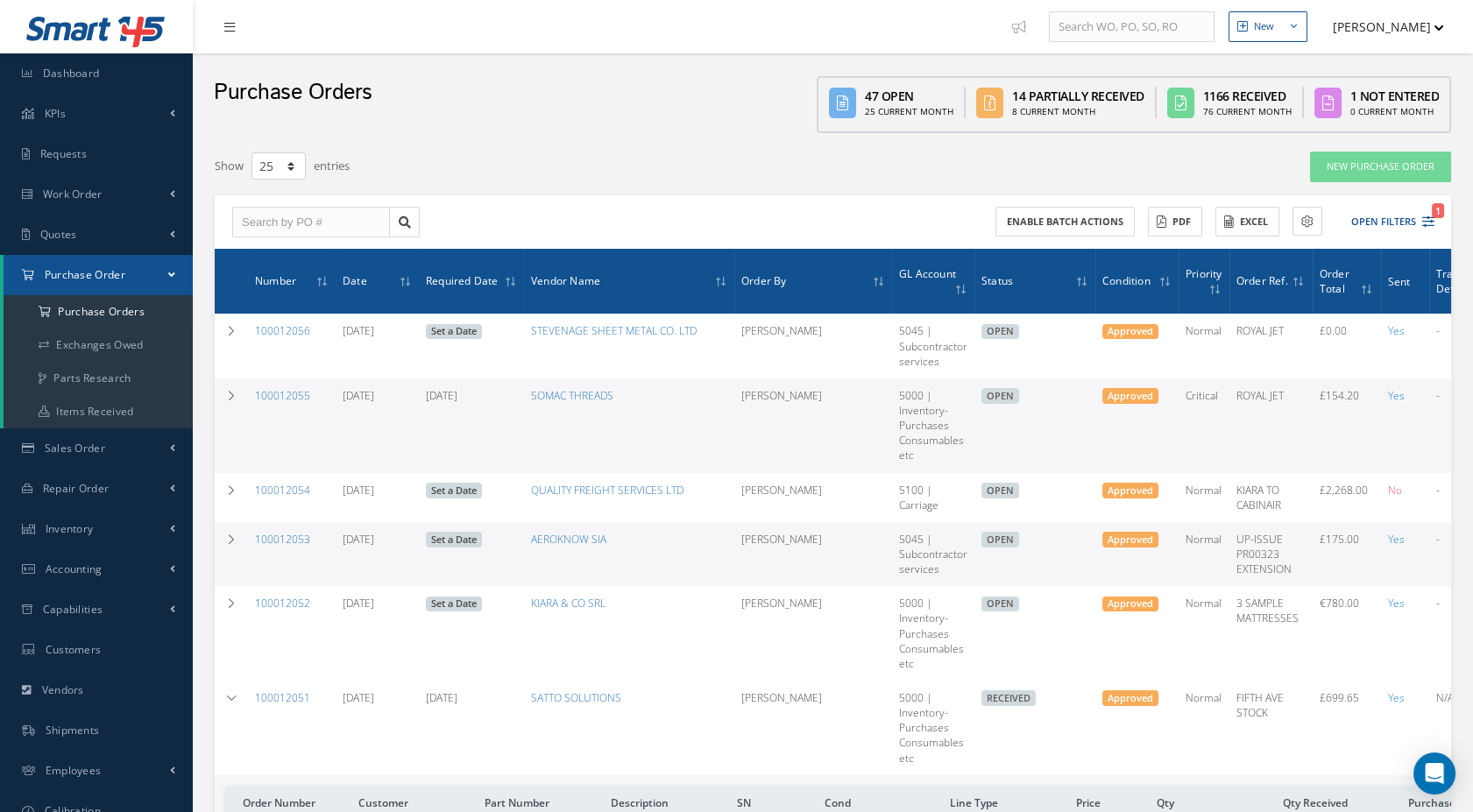
click at [221, 32] on link at bounding box center [234, 27] width 47 height 29
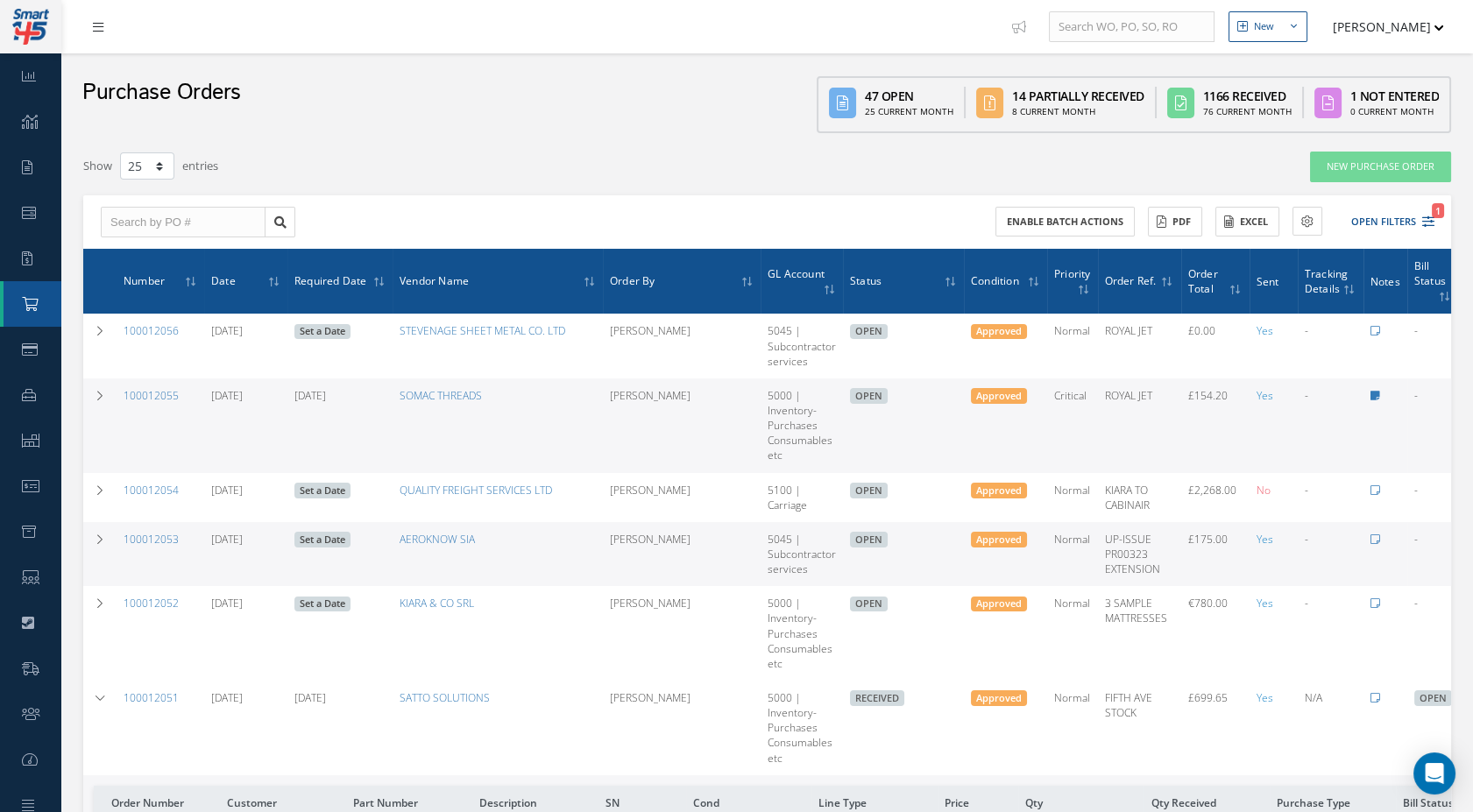
click at [100, 33] on icon at bounding box center [98, 27] width 11 height 12
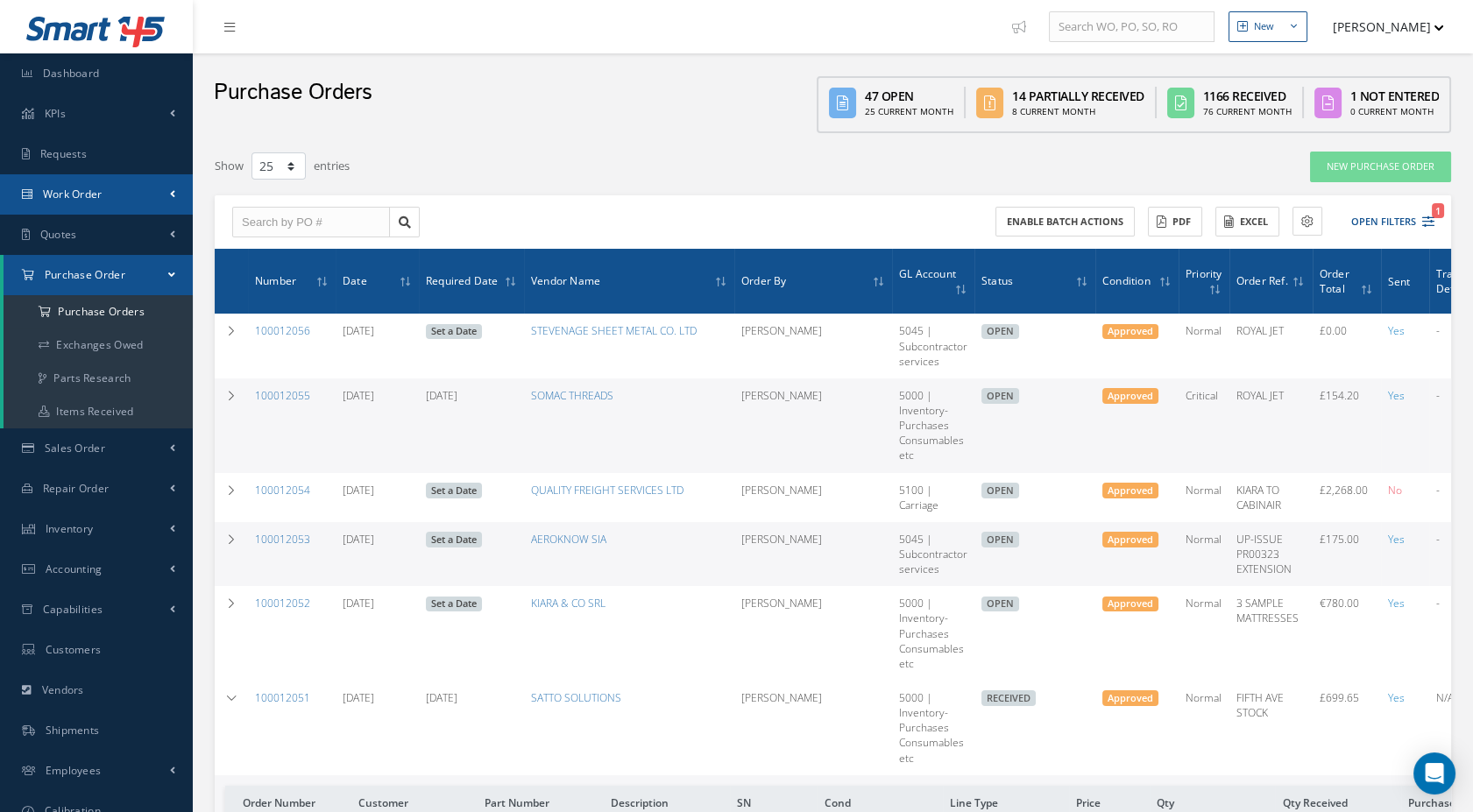
click at [160, 201] on link "Work Order" at bounding box center [96, 194] width 193 height 40
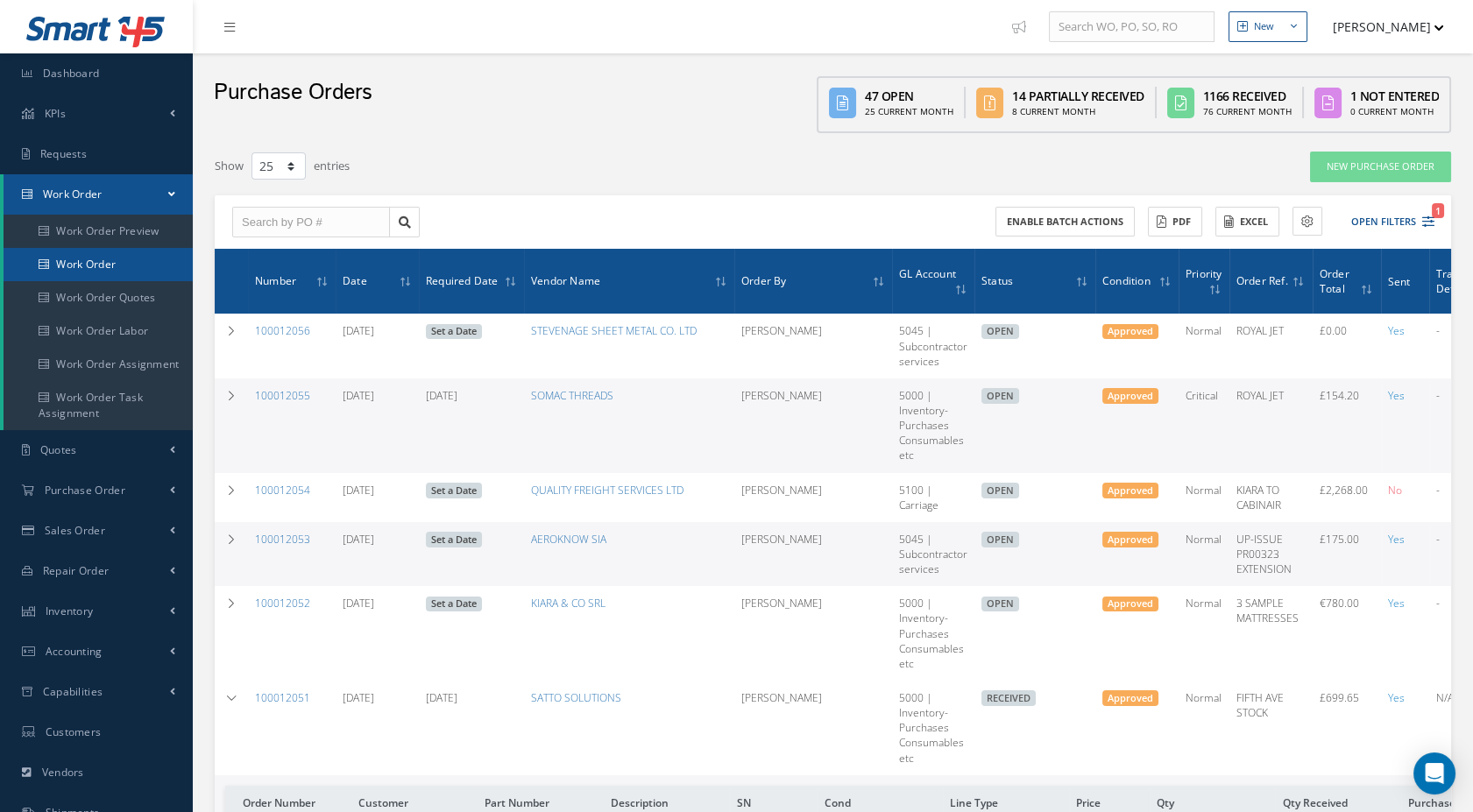
click at [139, 264] on link "Work Order" at bounding box center [99, 264] width 190 height 34
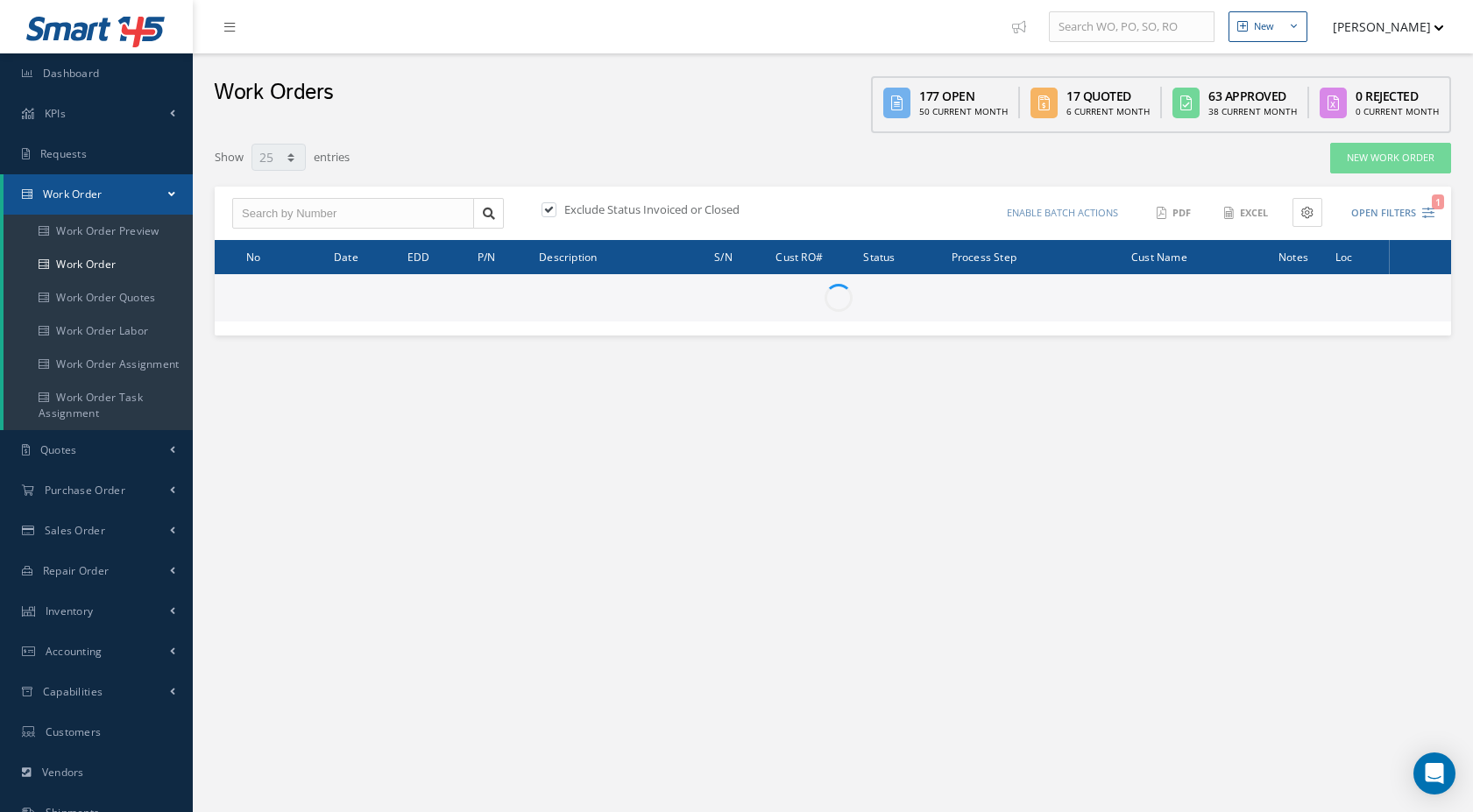
select select "25"
